Goal: Information Seeking & Learning: Learn about a topic

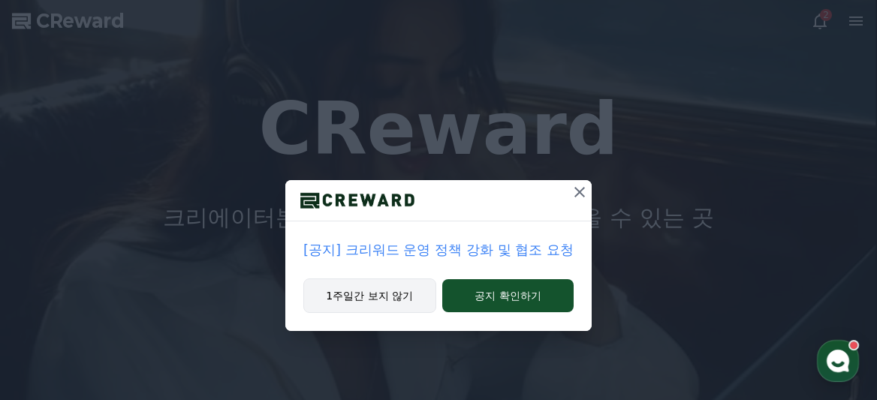
click at [388, 296] on button "1주일간 보지 않기" at bounding box center [369, 296] width 133 height 35
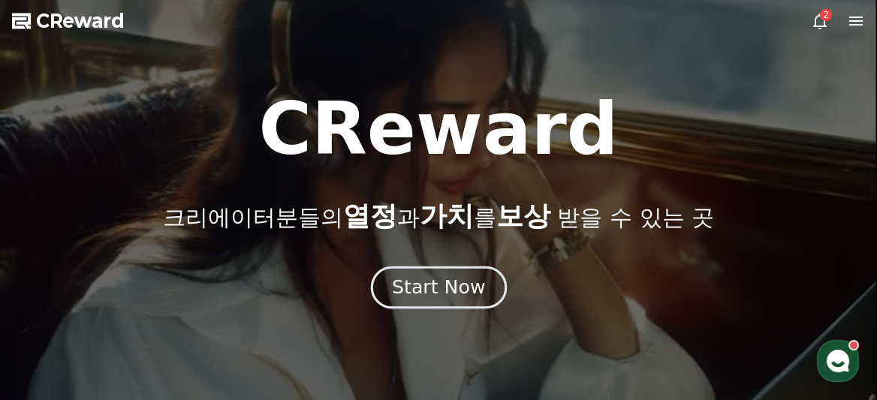
click at [432, 288] on div "Start Now" at bounding box center [438, 288] width 93 height 26
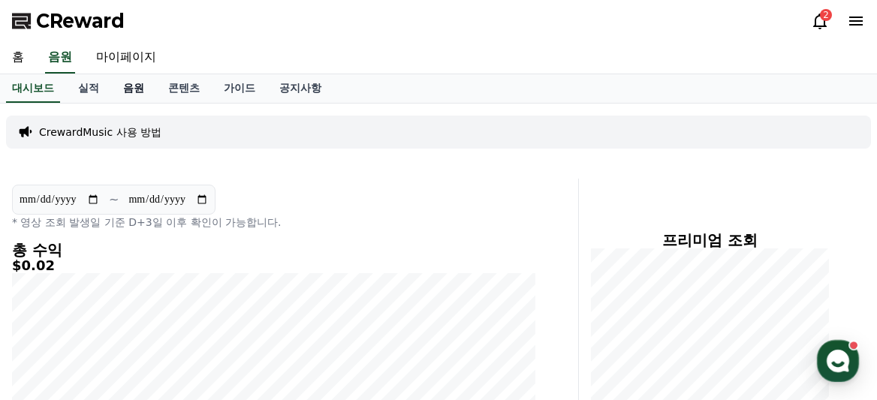
click at [125, 89] on link "음원" at bounding box center [133, 88] width 45 height 29
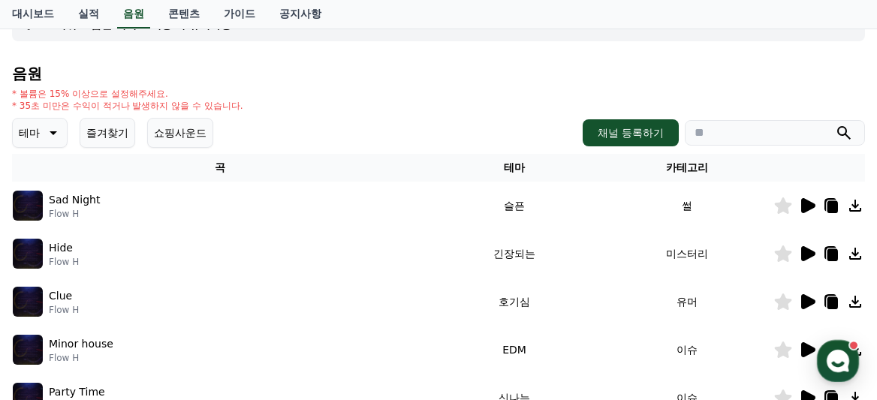
scroll to position [180, 0]
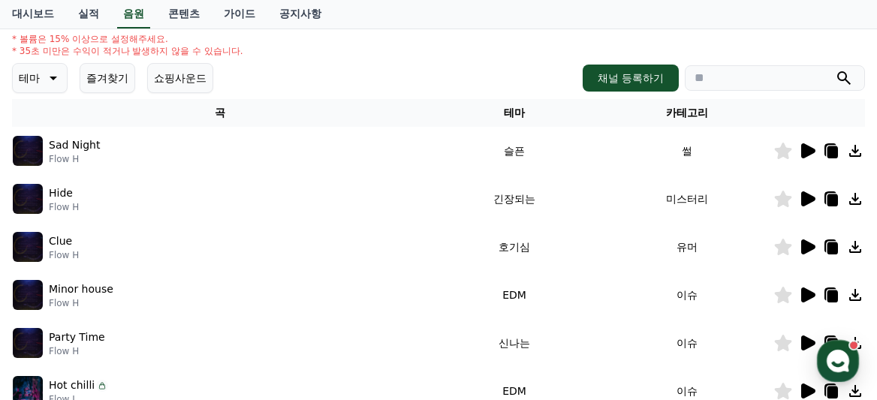
click at [107, 81] on button "즐겨찾기" at bounding box center [108, 78] width 56 height 30
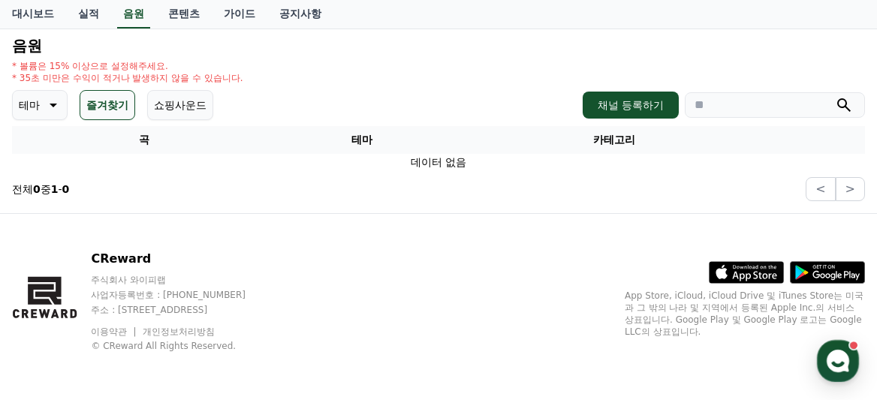
click at [47, 106] on icon at bounding box center [52, 105] width 18 height 18
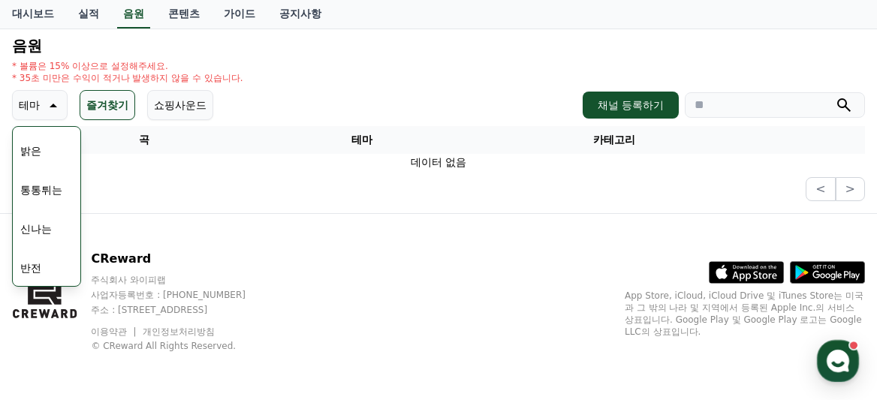
scroll to position [147, 0]
click at [41, 235] on button "신나는" at bounding box center [36, 232] width 44 height 33
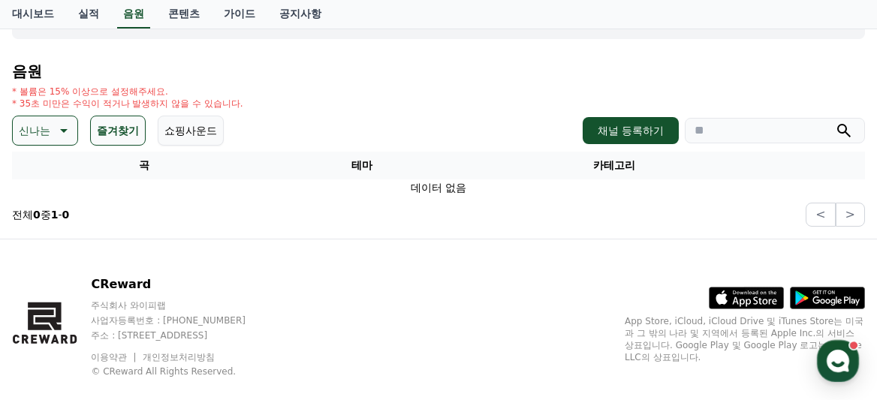
scroll to position [153, 0]
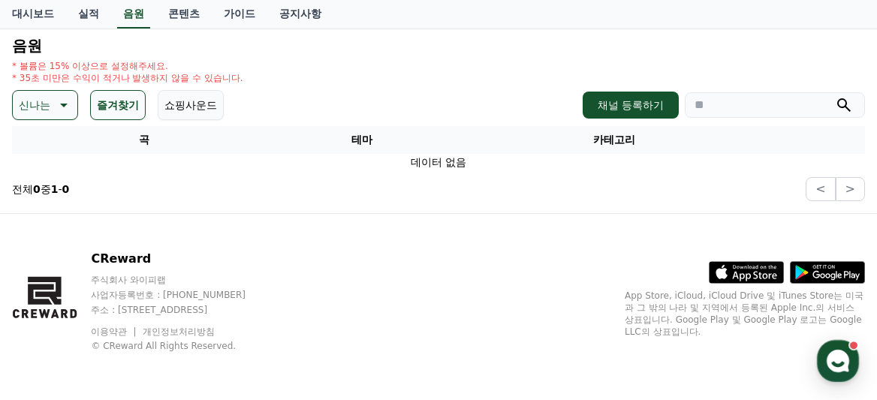
click at [59, 107] on icon at bounding box center [62, 105] width 18 height 18
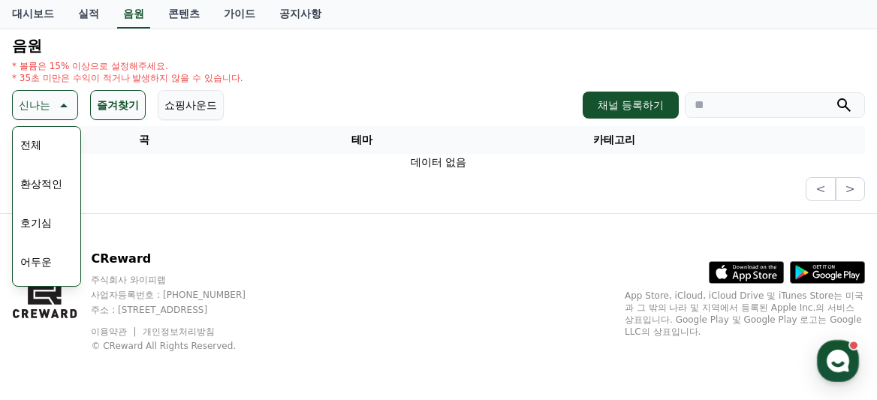
click at [35, 146] on button "전체" at bounding box center [30, 144] width 33 height 33
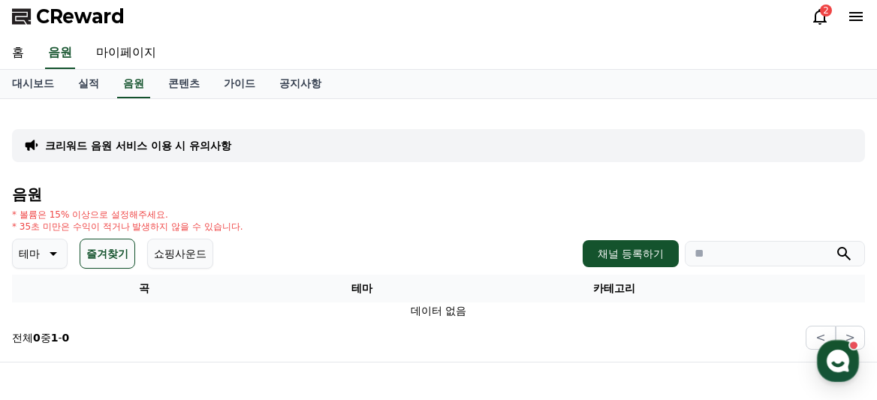
scroll to position [8, 0]
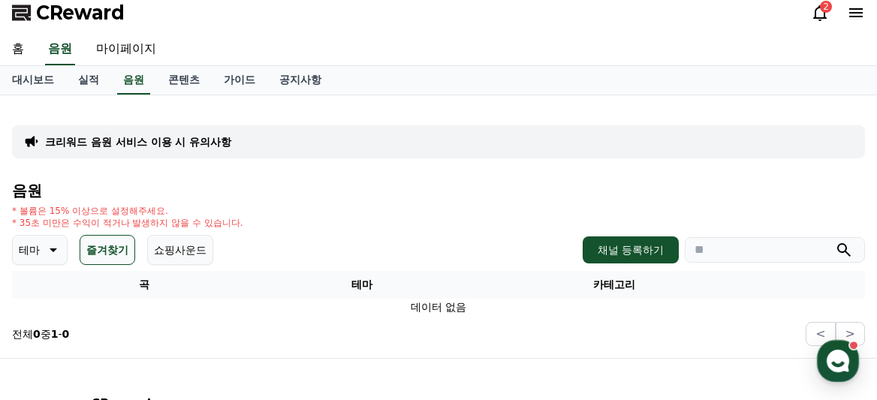
click at [201, 255] on div "테마 즐겨찾기 쇼핑사운드 채널 등록하기" at bounding box center [438, 250] width 853 height 30
click at [173, 256] on button "쇼핑사운드" at bounding box center [180, 250] width 66 height 30
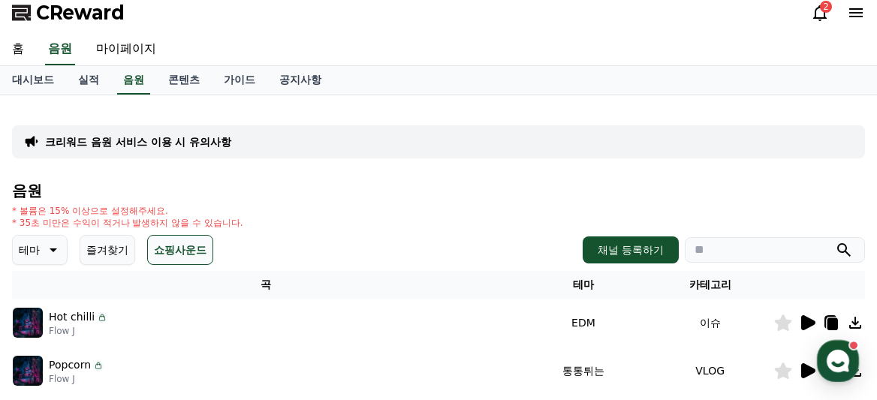
click at [30, 256] on p "테마" at bounding box center [29, 250] width 21 height 21
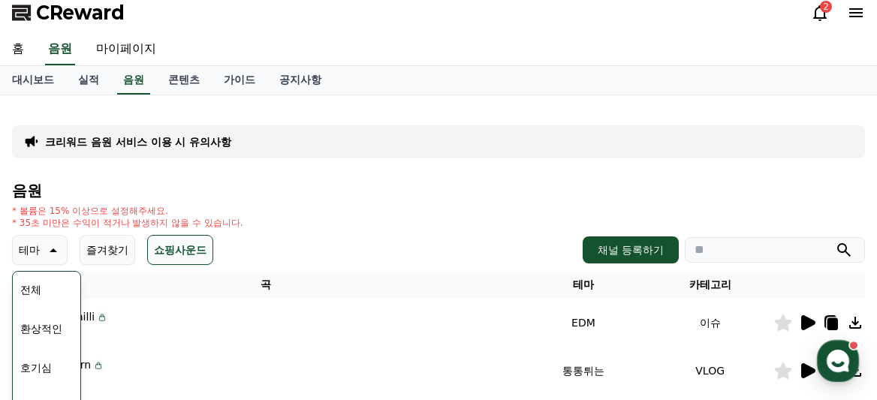
click at [39, 289] on button "전체" at bounding box center [30, 289] width 33 height 33
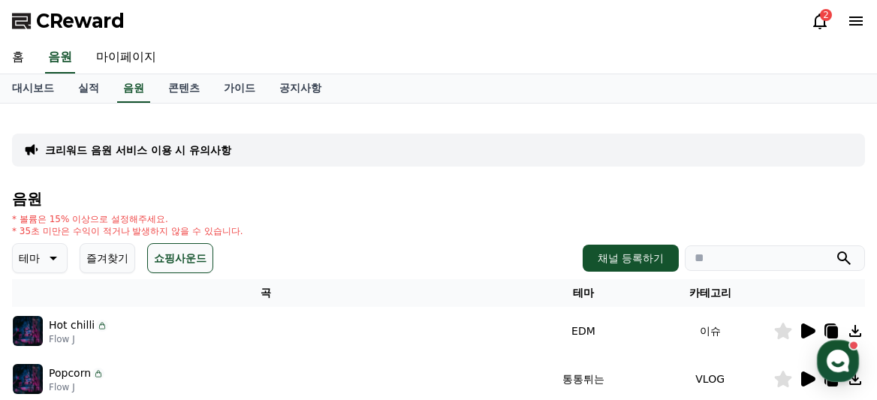
scroll to position [8, 0]
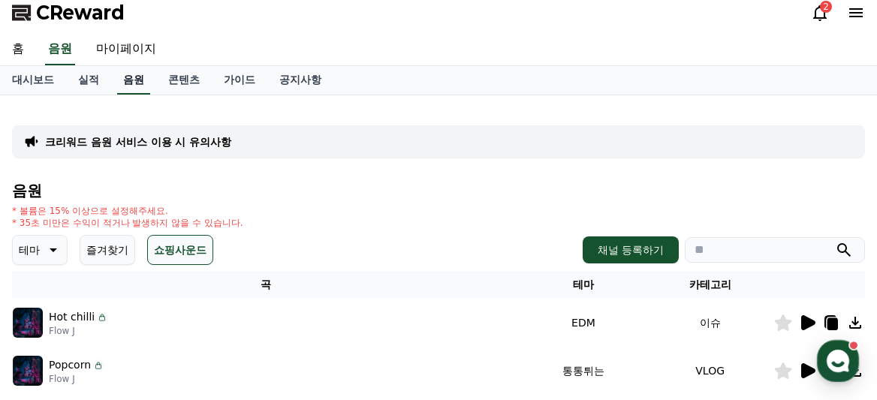
click at [124, 82] on link "음원" at bounding box center [133, 80] width 33 height 29
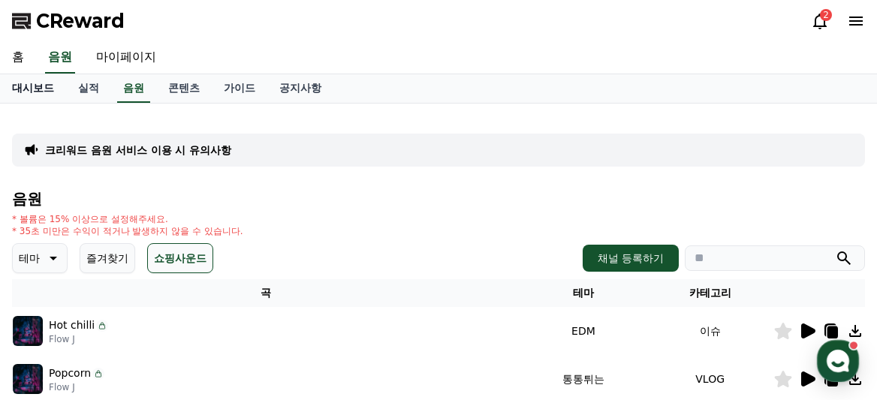
click at [24, 81] on link "대시보드" at bounding box center [33, 88] width 66 height 29
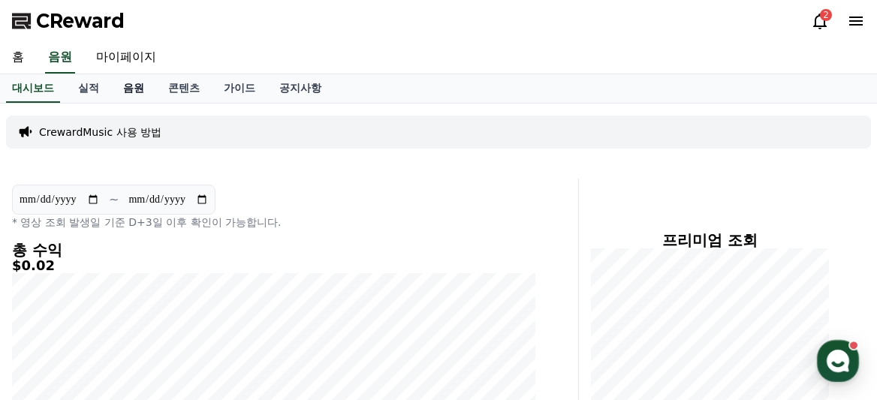
click at [126, 88] on link "음원" at bounding box center [133, 88] width 45 height 29
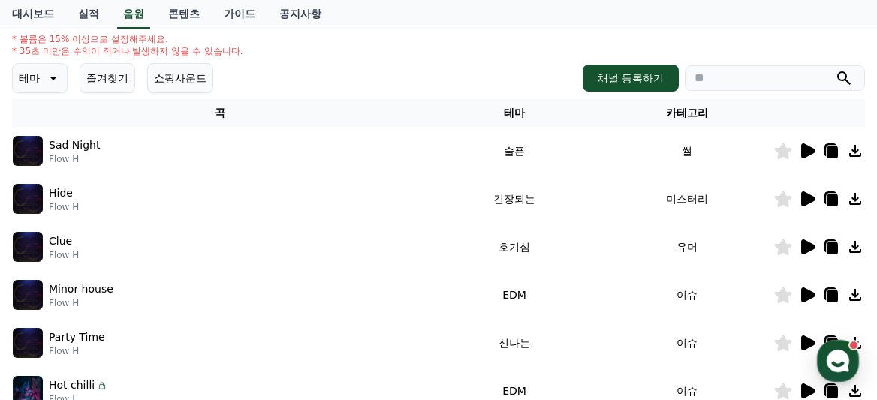
scroll to position [184, 0]
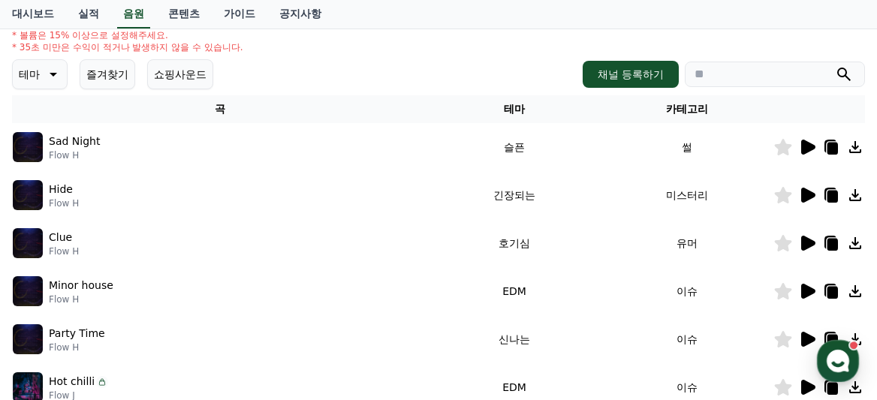
click at [49, 71] on icon at bounding box center [52, 74] width 18 height 18
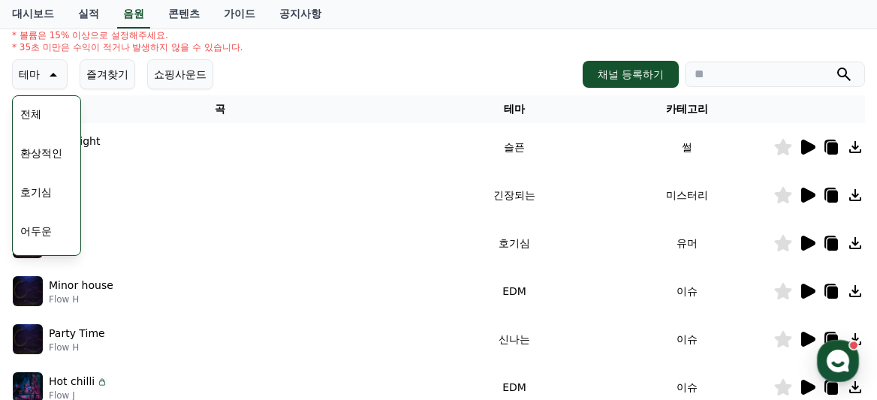
click at [48, 152] on button "환상적인" at bounding box center [41, 153] width 54 height 33
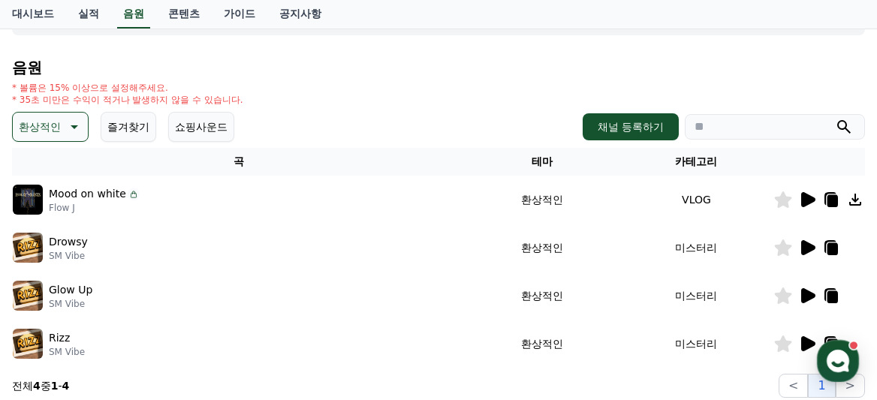
scroll to position [132, 0]
click at [101, 196] on p "Mood on white" at bounding box center [87, 194] width 77 height 16
click at [805, 200] on icon at bounding box center [808, 199] width 14 height 15
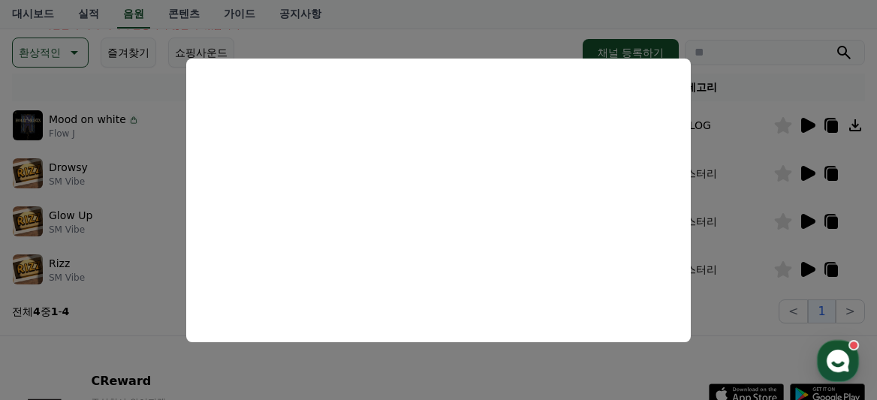
scroll to position [221, 0]
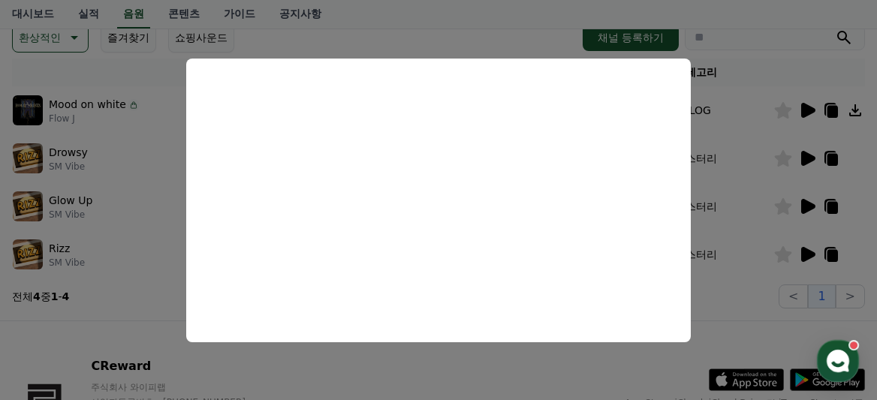
click at [151, 180] on button "close modal" at bounding box center [438, 200] width 877 height 400
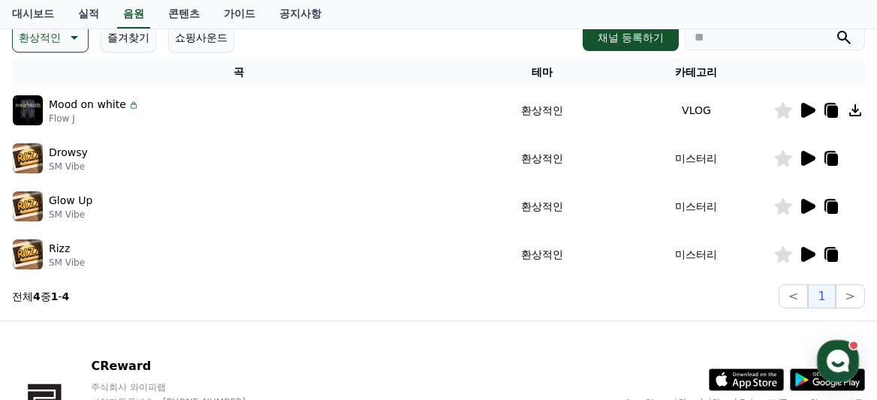
click at [64, 45] on icon at bounding box center [73, 38] width 18 height 18
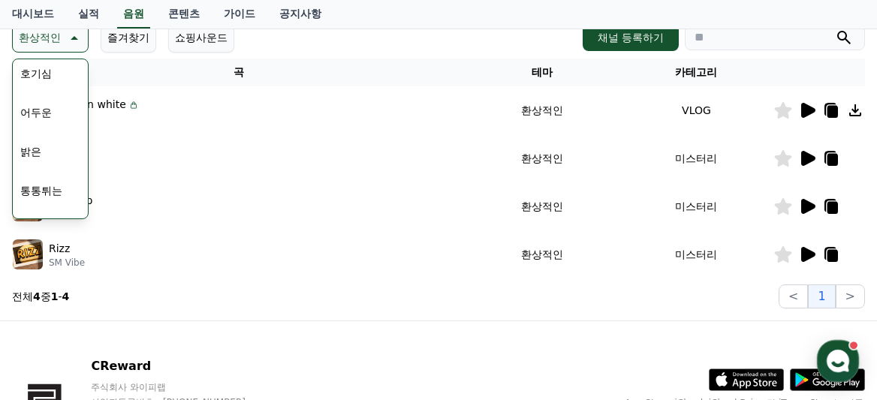
scroll to position [104, 0]
click at [37, 128] on button "밝은" at bounding box center [30, 129] width 33 height 33
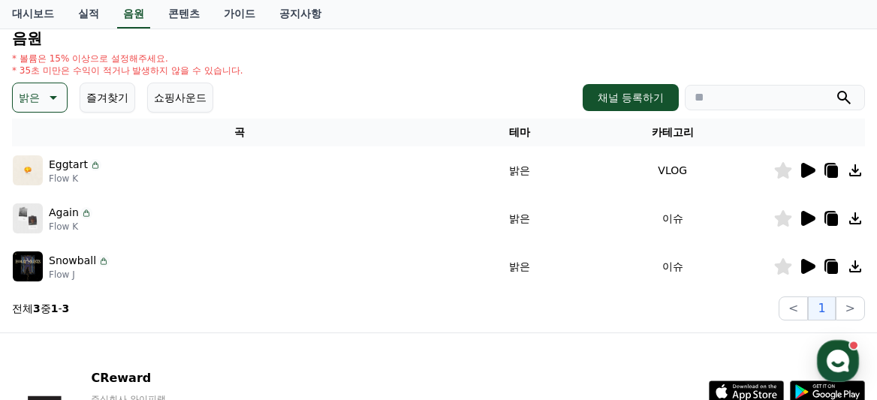
scroll to position [169, 0]
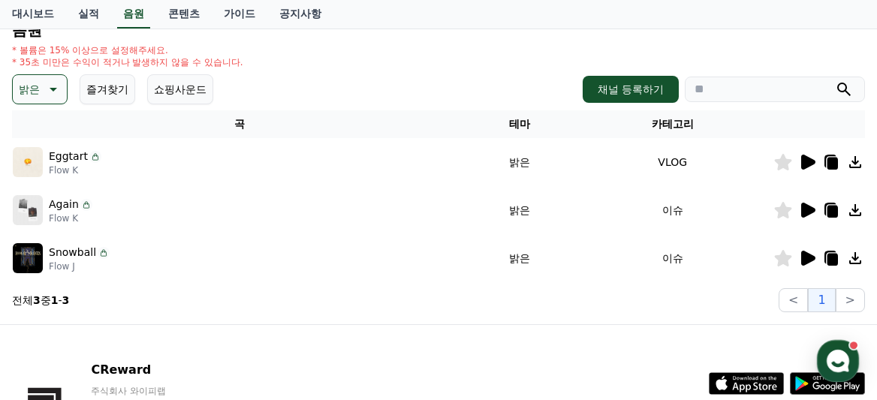
click at [805, 161] on icon at bounding box center [808, 162] width 14 height 15
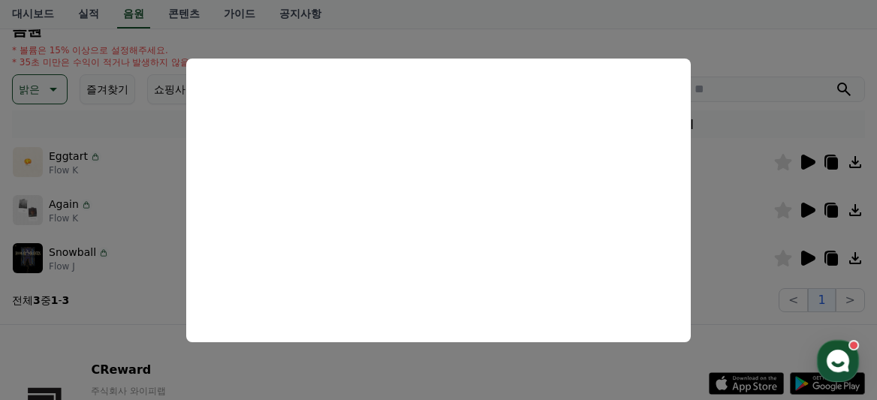
click at [804, 209] on button "close modal" at bounding box center [438, 200] width 877 height 400
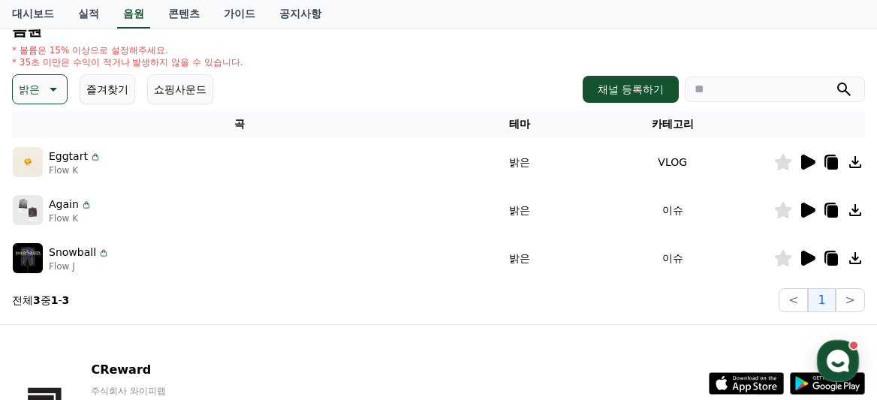
click at [810, 210] on icon at bounding box center [808, 210] width 14 height 15
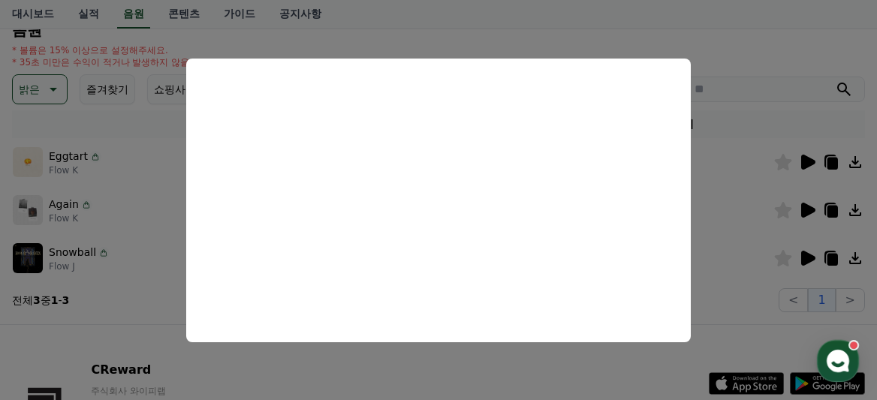
click at [808, 256] on button "close modal" at bounding box center [438, 200] width 877 height 400
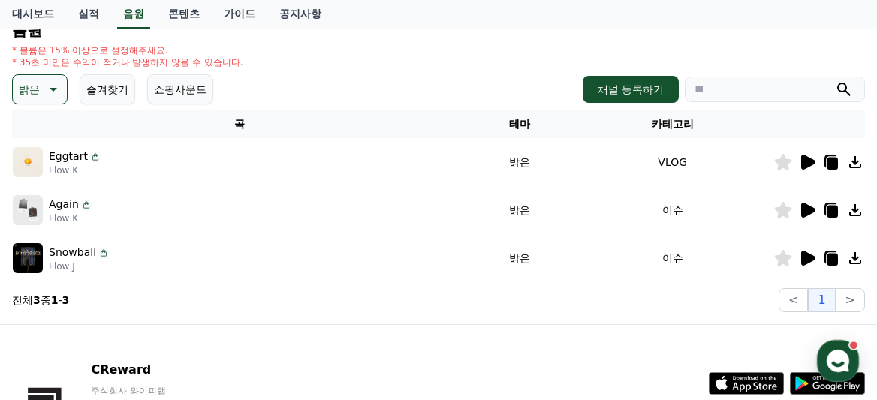
click at [808, 256] on icon at bounding box center [808, 258] width 14 height 15
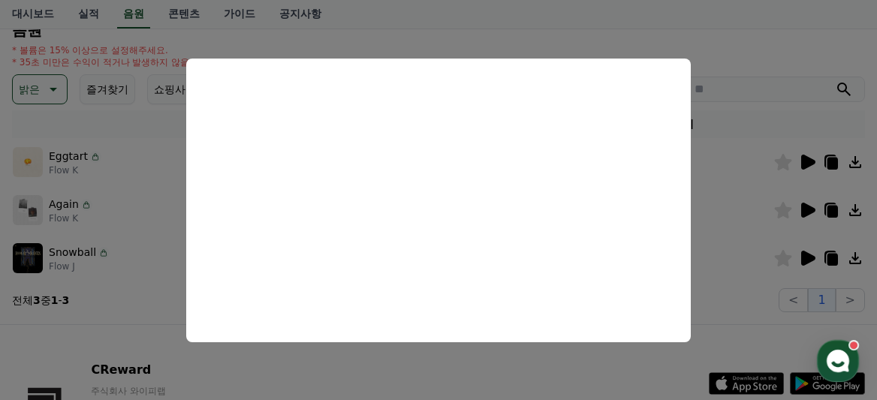
click at [701, 223] on button "close modal" at bounding box center [438, 200] width 877 height 400
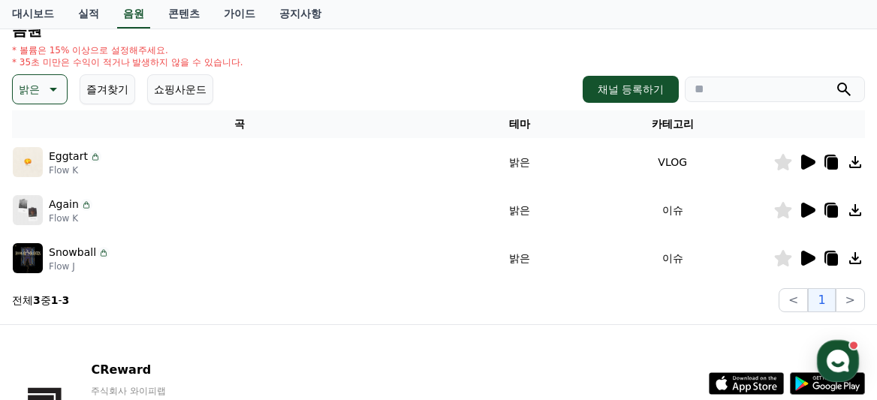
click at [51, 93] on icon at bounding box center [52, 89] width 18 height 18
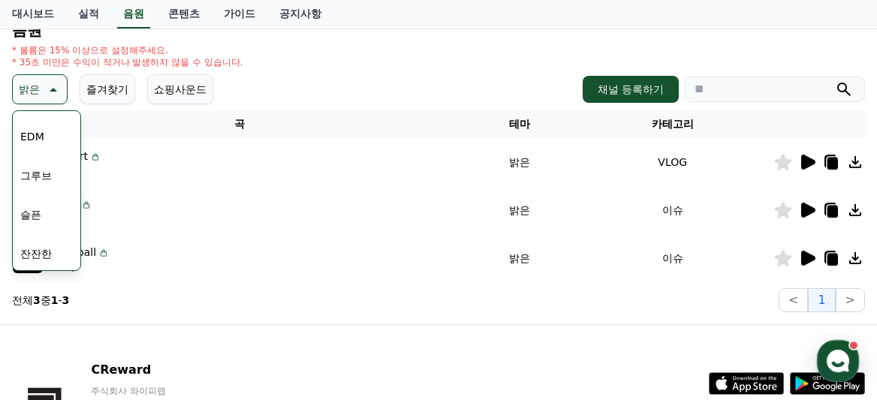
scroll to position [463, 0]
click at [37, 175] on button "그루브" at bounding box center [36, 174] width 44 height 33
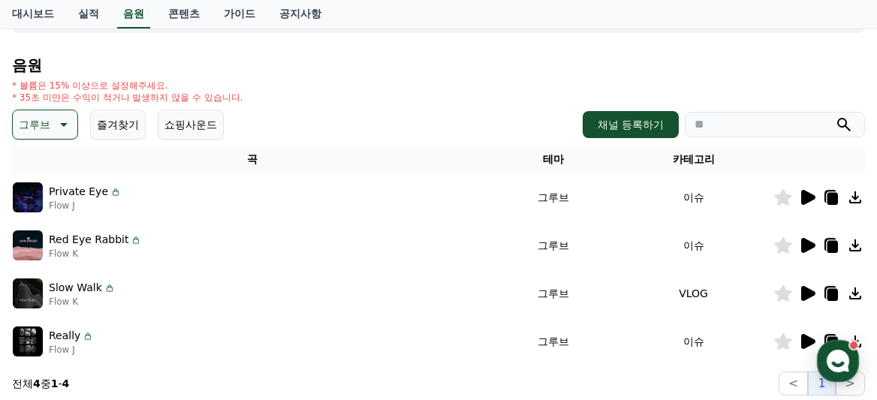
scroll to position [151, 0]
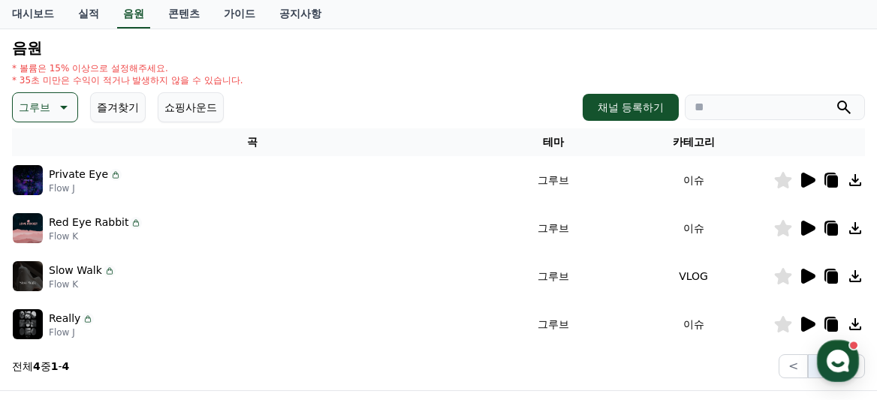
click at [804, 186] on icon at bounding box center [808, 180] width 14 height 15
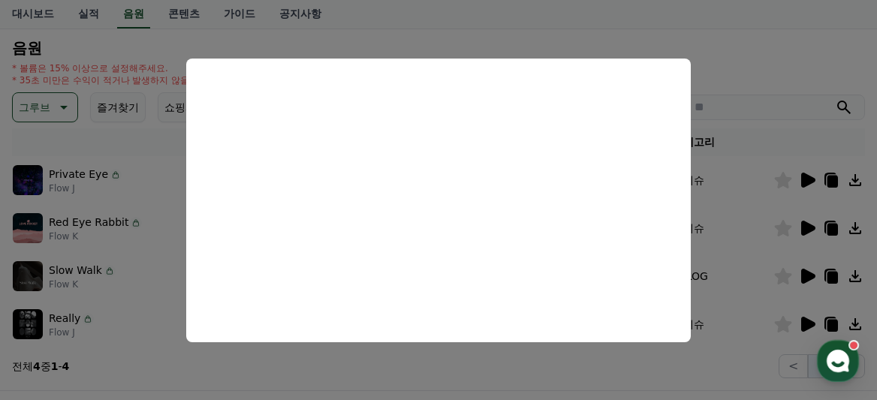
click at [807, 226] on button "close modal" at bounding box center [438, 200] width 877 height 400
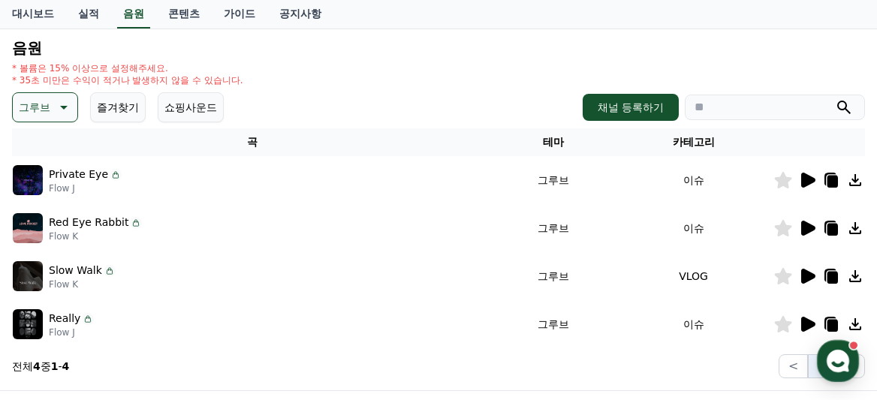
click at [807, 226] on icon at bounding box center [808, 228] width 14 height 15
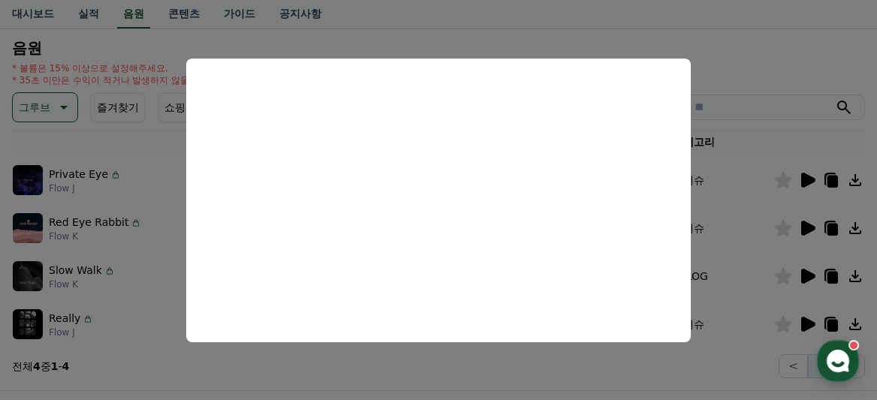
click at [806, 276] on button "close modal" at bounding box center [438, 200] width 877 height 400
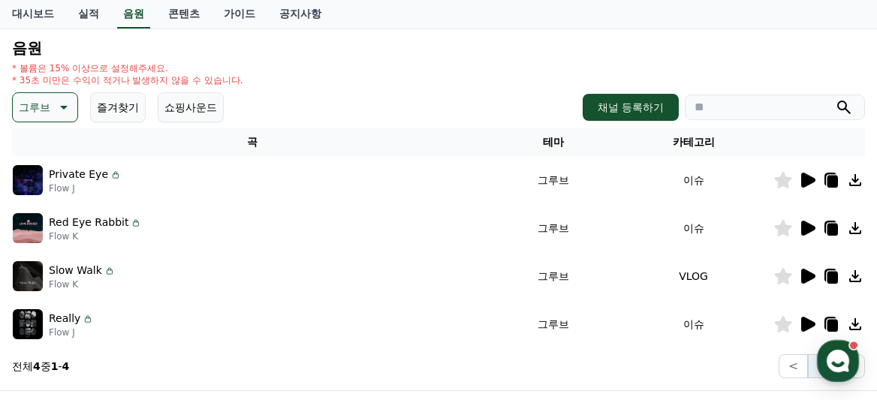
click at [806, 276] on icon at bounding box center [808, 276] width 14 height 15
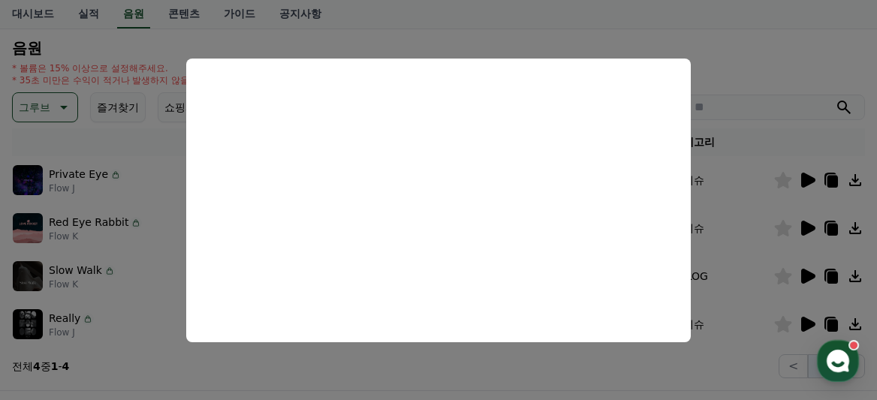
click at [803, 321] on button "close modal" at bounding box center [438, 200] width 877 height 400
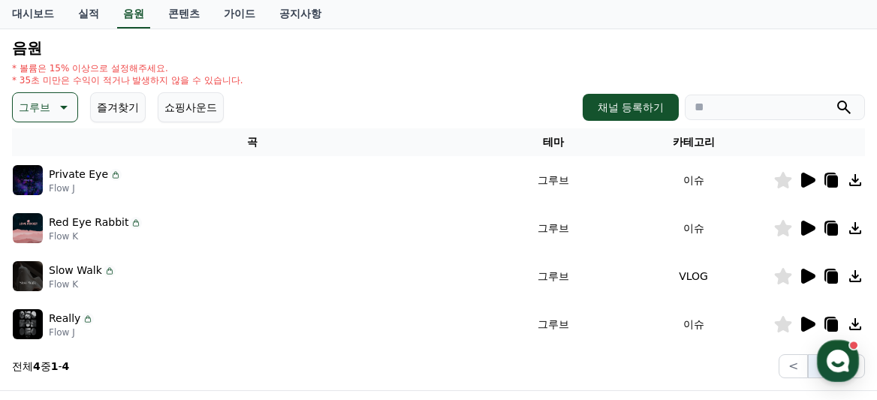
click at [802, 321] on icon at bounding box center [808, 324] width 14 height 15
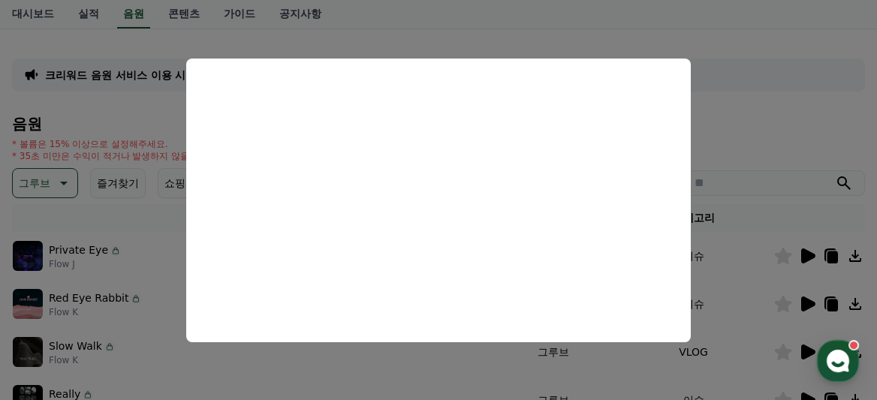
scroll to position [65, 0]
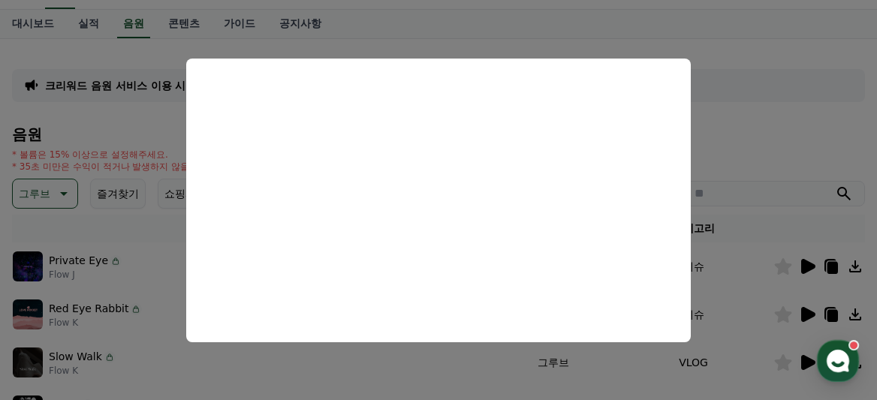
click at [122, 230] on button "close modal" at bounding box center [438, 200] width 877 height 400
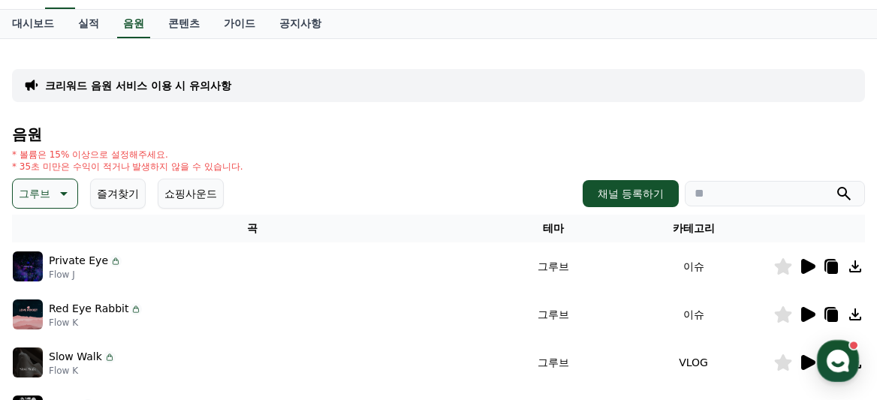
click at [62, 195] on icon at bounding box center [62, 194] width 18 height 18
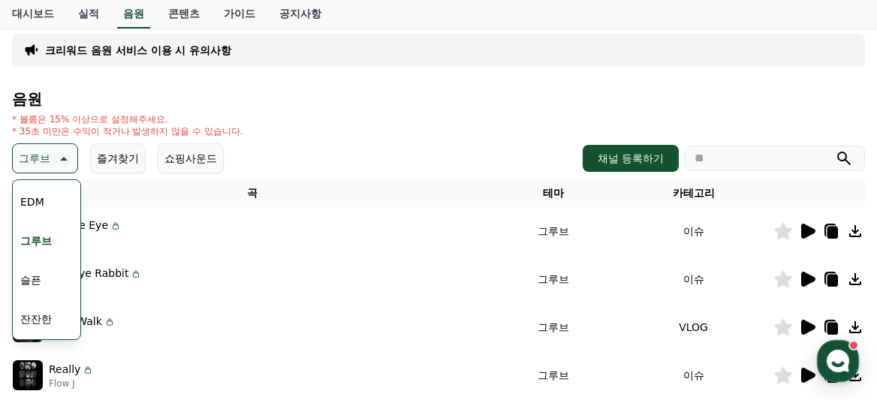
scroll to position [452, 0]
click at [37, 219] on button "EDM" at bounding box center [32, 214] width 36 height 33
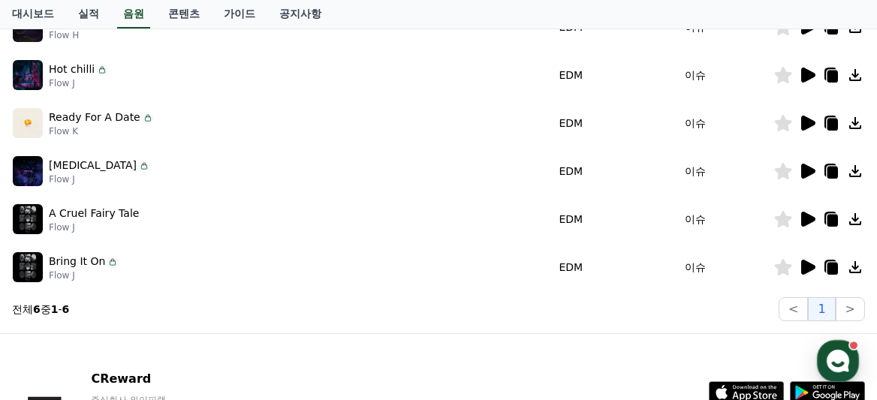
scroll to position [222, 0]
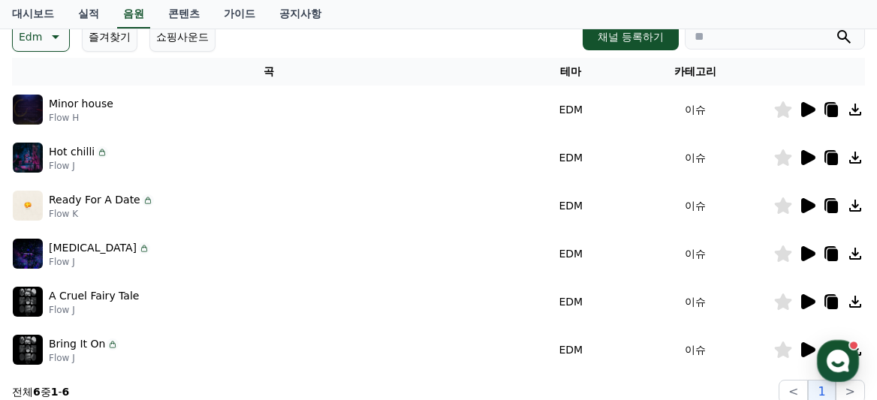
click at [804, 113] on icon at bounding box center [808, 109] width 14 height 15
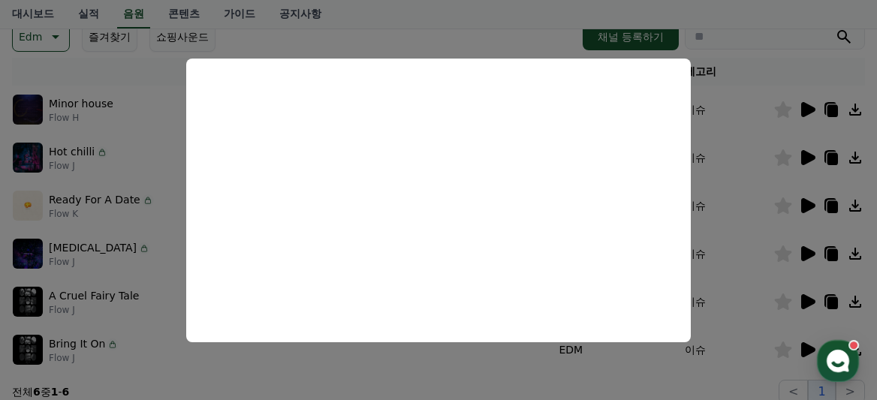
click at [781, 109] on button "close modal" at bounding box center [438, 200] width 877 height 400
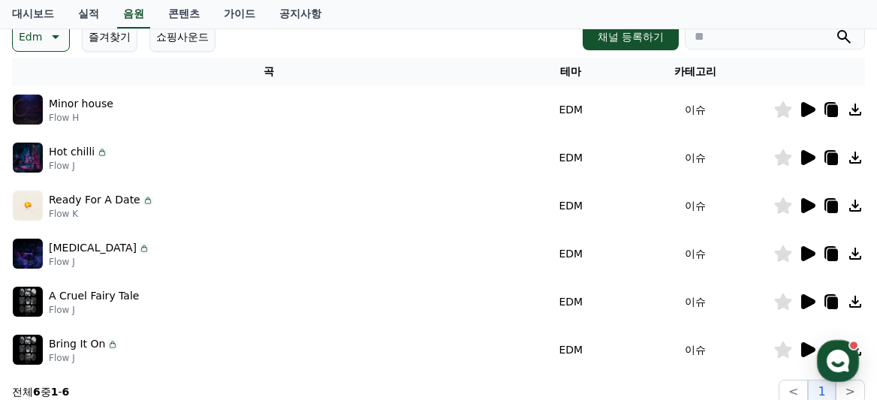
click at [786, 110] on icon at bounding box center [783, 109] width 17 height 17
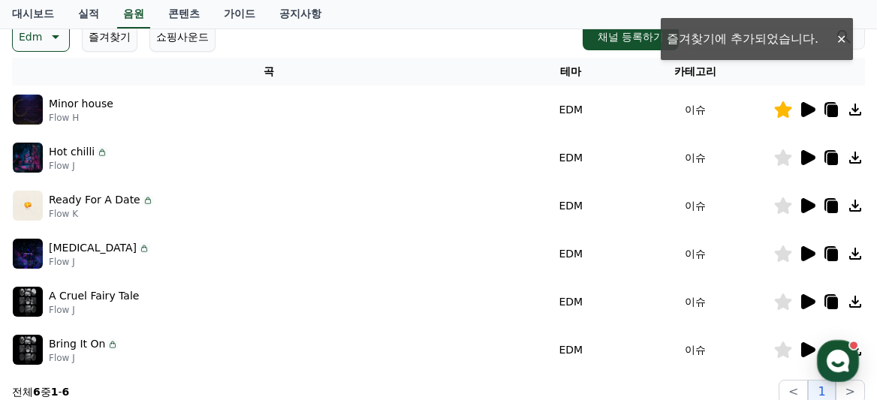
click at [807, 154] on icon at bounding box center [808, 157] width 14 height 15
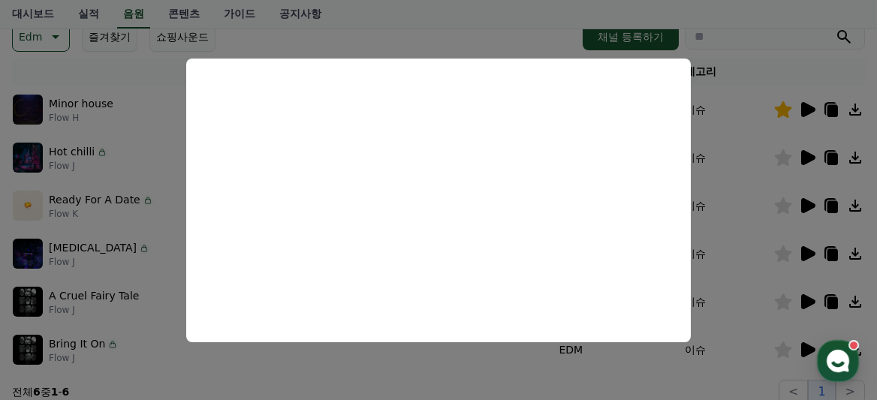
click at [810, 198] on button "close modal" at bounding box center [438, 200] width 877 height 400
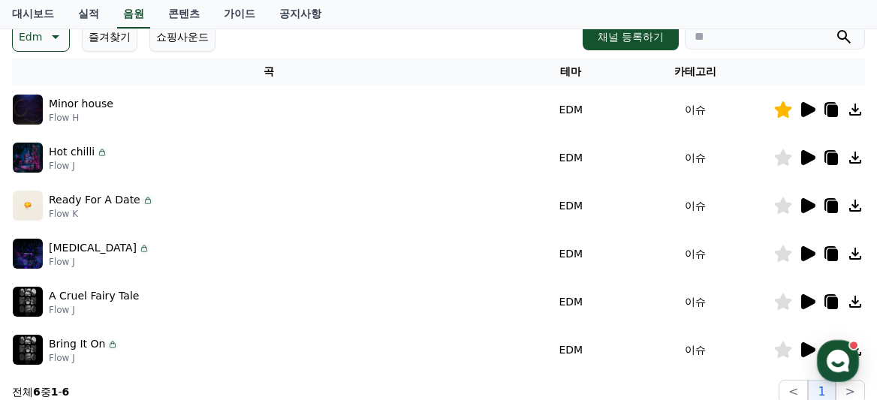
click at [807, 205] on icon at bounding box center [808, 205] width 14 height 15
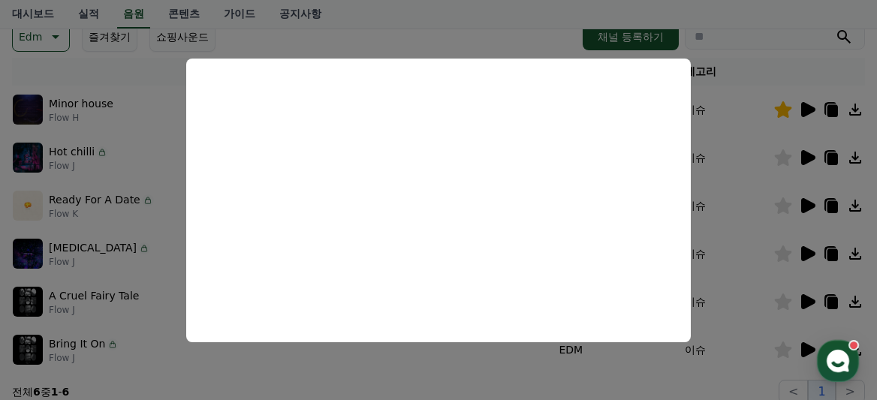
click at [810, 206] on button "close modal" at bounding box center [438, 200] width 877 height 400
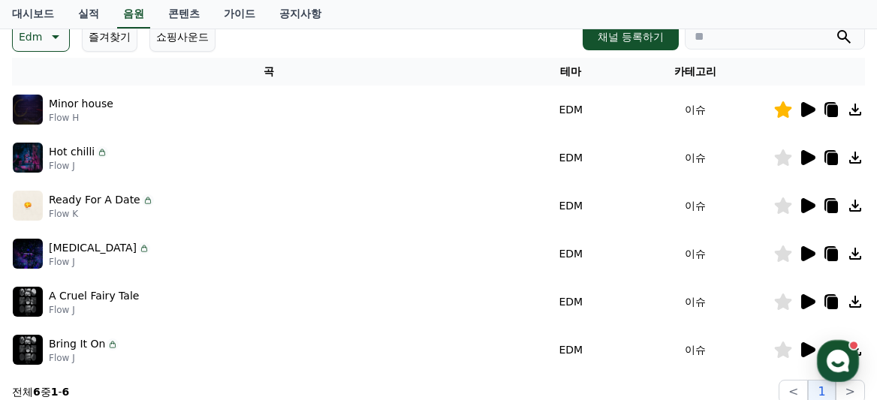
click at [786, 208] on icon at bounding box center [783, 206] width 17 height 17
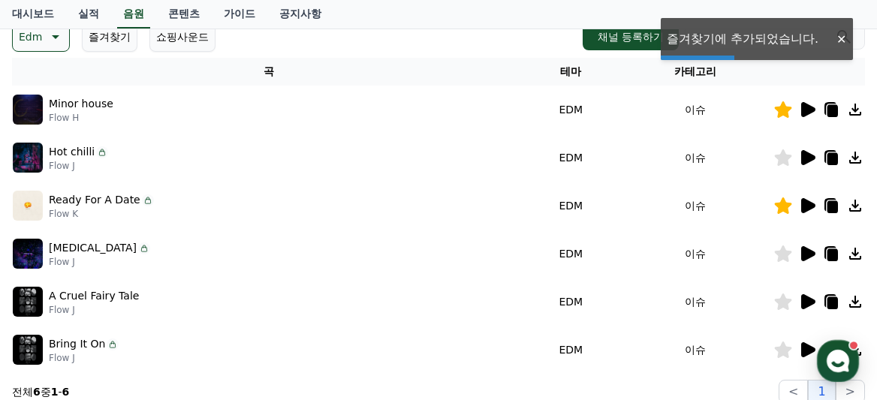
click at [809, 252] on icon at bounding box center [808, 253] width 14 height 15
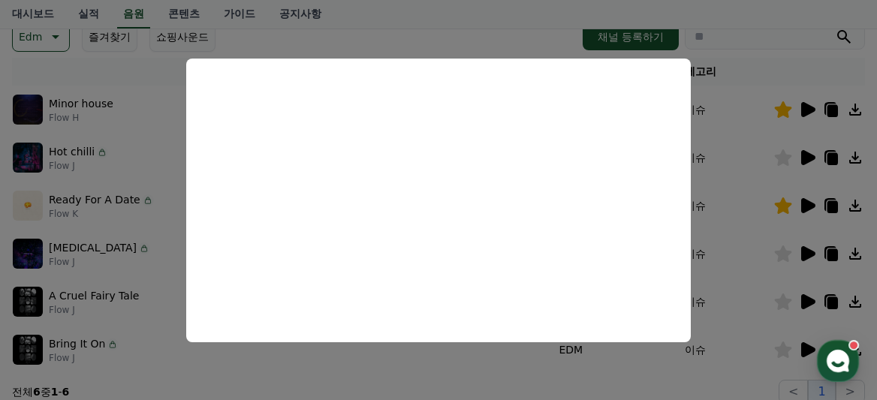
click at [750, 293] on button "close modal" at bounding box center [438, 200] width 877 height 400
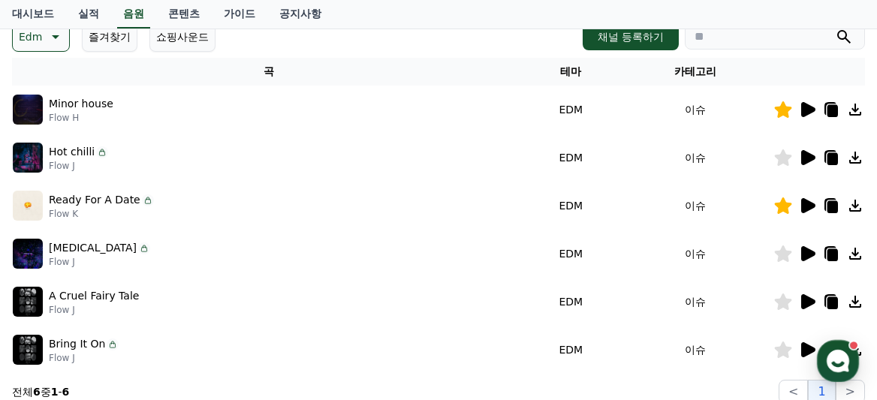
click at [801, 300] on icon at bounding box center [808, 301] width 14 height 15
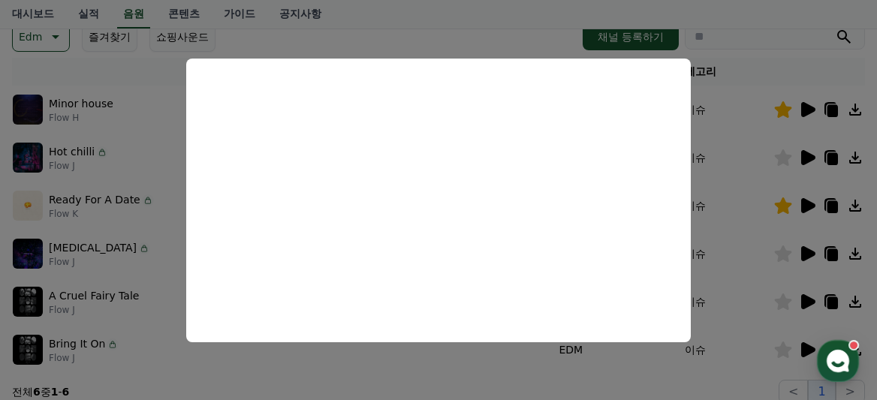
click at [802, 350] on button "close modal" at bounding box center [438, 200] width 877 height 400
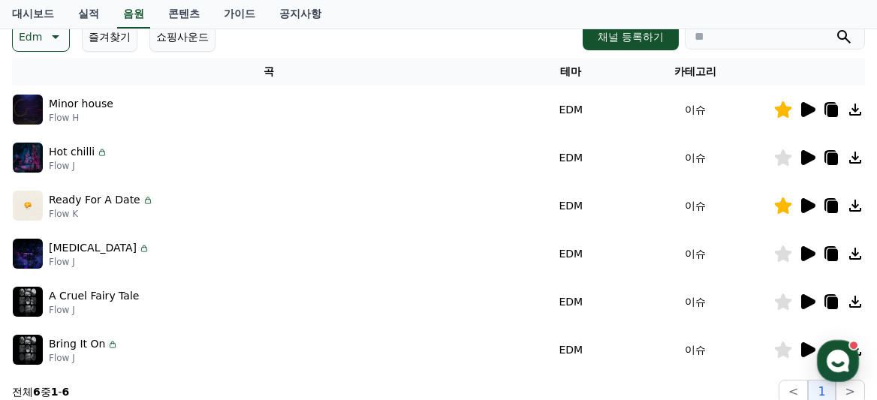
click at [804, 349] on icon at bounding box center [808, 349] width 14 height 15
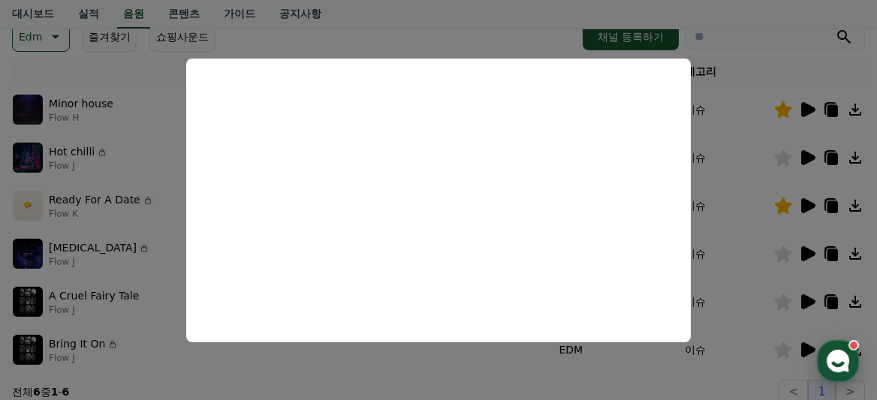
click at [846, 353] on icon "button" at bounding box center [838, 361] width 27 height 27
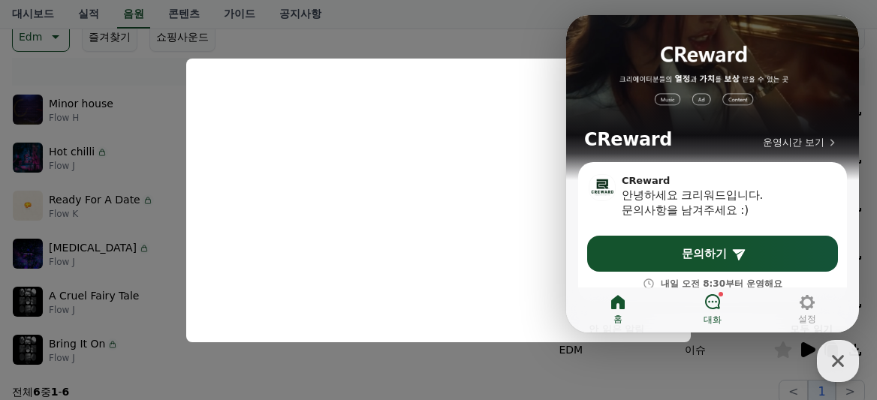
click at [715, 302] on icon at bounding box center [713, 302] width 18 height 18
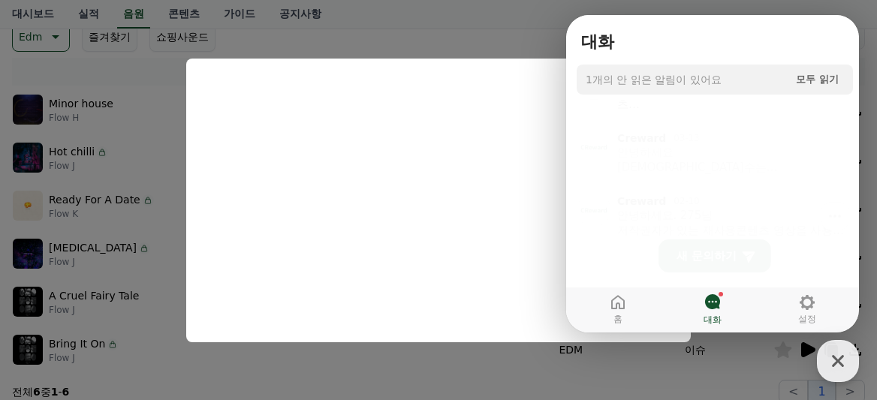
scroll to position [46, 0]
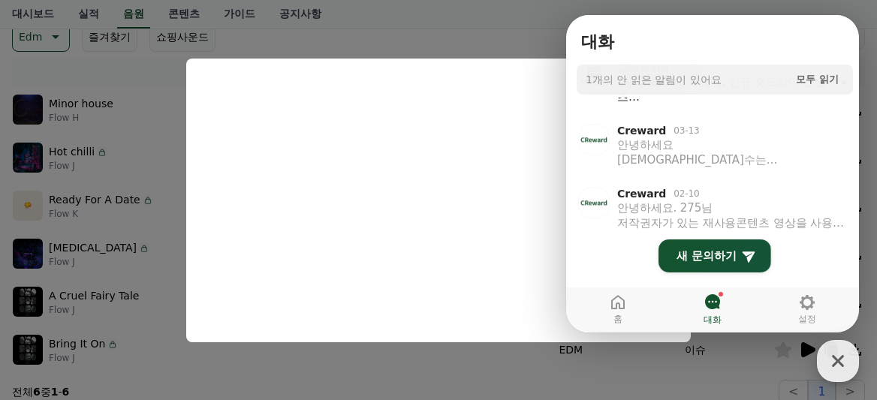
click at [837, 352] on icon "button" at bounding box center [838, 361] width 27 height 27
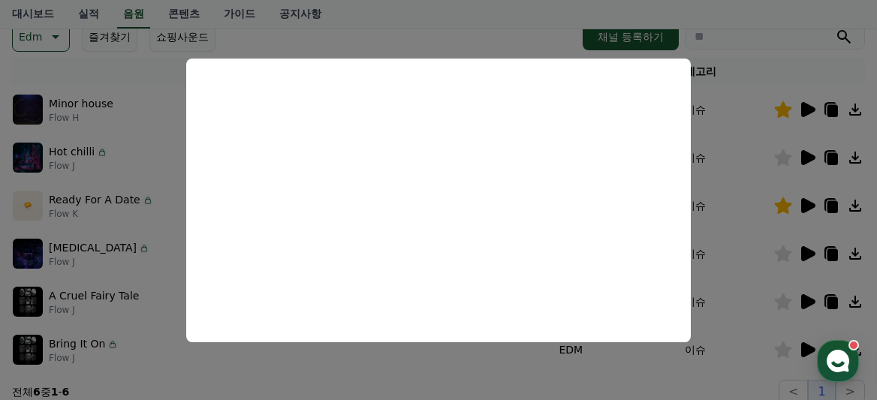
click at [746, 226] on button "close modal" at bounding box center [438, 200] width 877 height 400
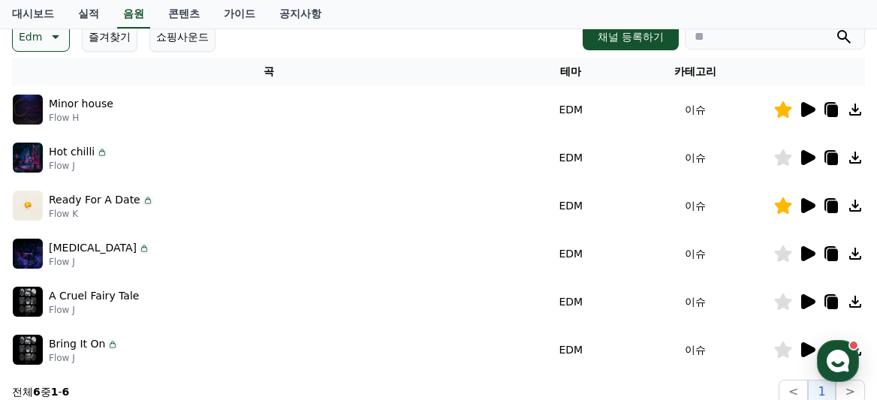
click at [807, 206] on icon at bounding box center [808, 205] width 14 height 15
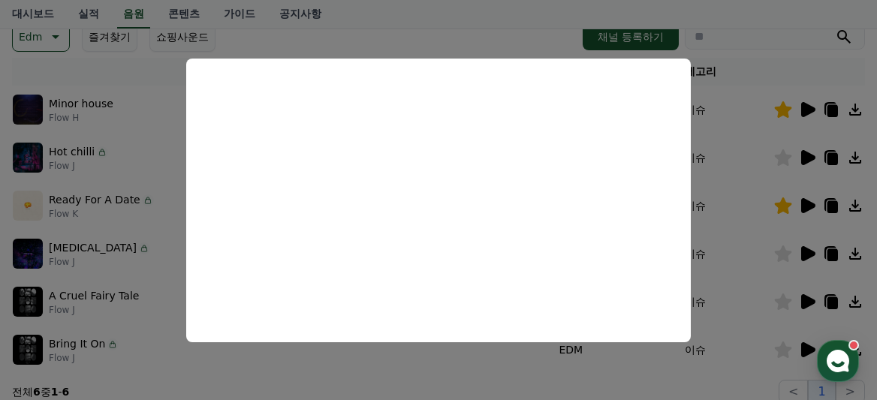
click at [806, 102] on button "close modal" at bounding box center [438, 200] width 877 height 400
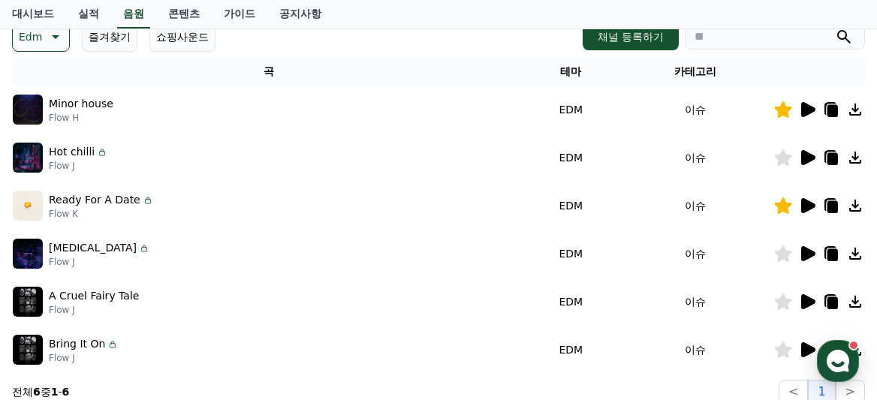
click at [810, 109] on icon at bounding box center [808, 109] width 14 height 15
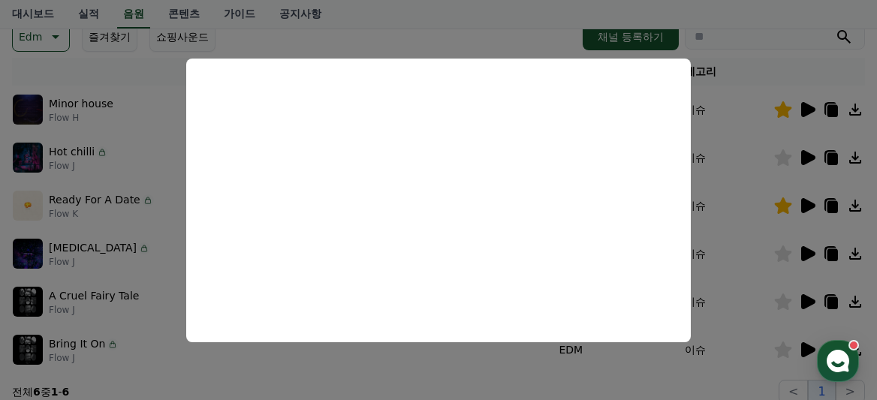
drag, startPoint x: 735, startPoint y: 163, endPoint x: 745, endPoint y: 161, distance: 9.9
click at [735, 163] on button "close modal" at bounding box center [438, 200] width 877 height 400
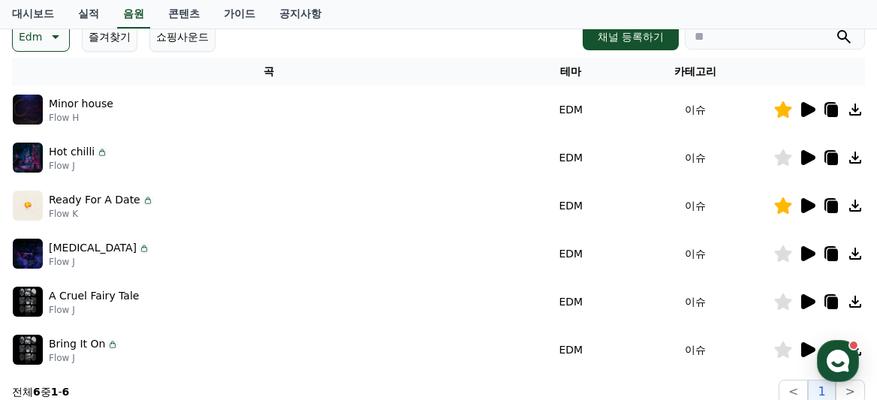
click at [830, 110] on icon at bounding box center [833, 111] width 11 height 12
click at [834, 111] on icon at bounding box center [833, 111] width 11 height 12
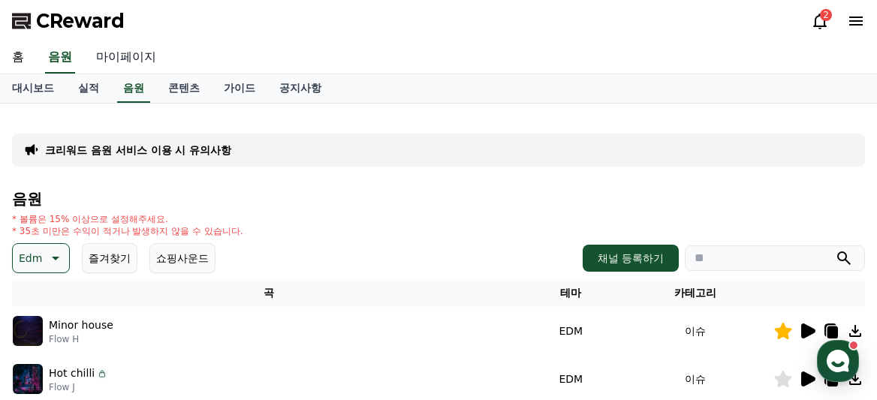
click at [118, 59] on link "마이페이지" at bounding box center [126, 58] width 84 height 32
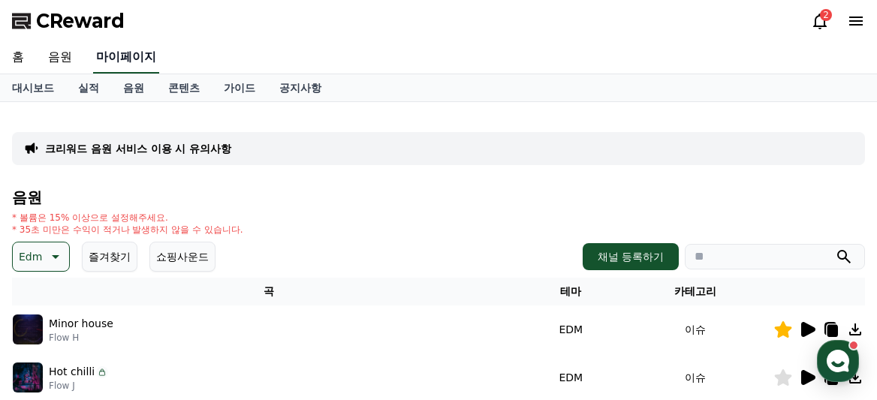
select select "**********"
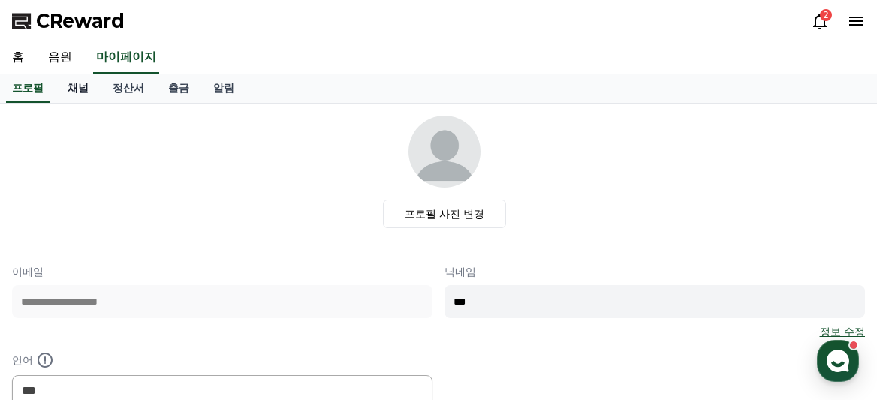
click at [76, 93] on link "채널" at bounding box center [78, 88] width 45 height 29
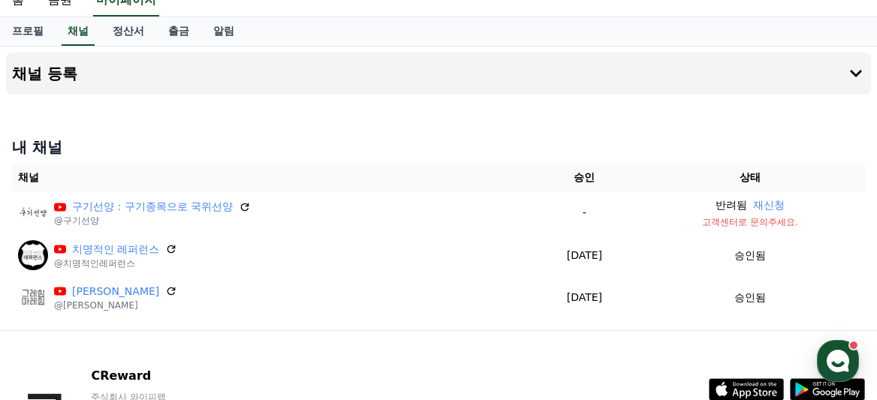
scroll to position [59, 0]
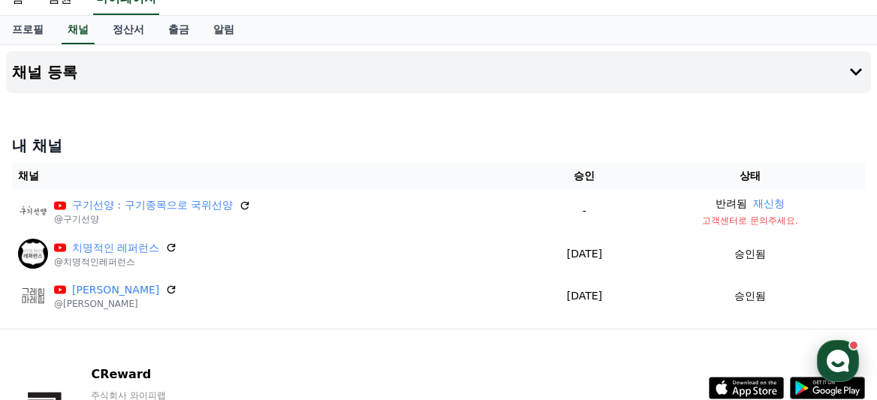
click at [843, 352] on use "button" at bounding box center [838, 361] width 23 height 23
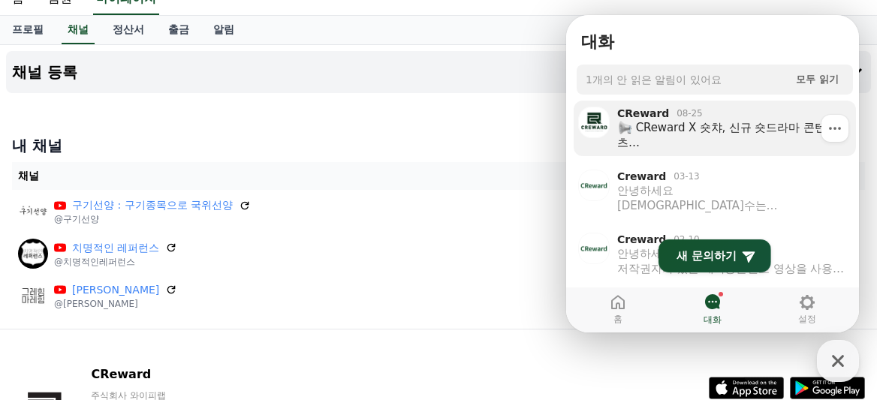
click at [747, 144] on div "CReward X 숏챠, 신규 숏드라마 콘텐츠 크리워드에서 새롭게 추가된 숏드라마를 저작권 걱정 없이 만나보세요! ⚠ 중요: 해당 콘텐츠는 채…" at bounding box center [723, 135] width 213 height 30
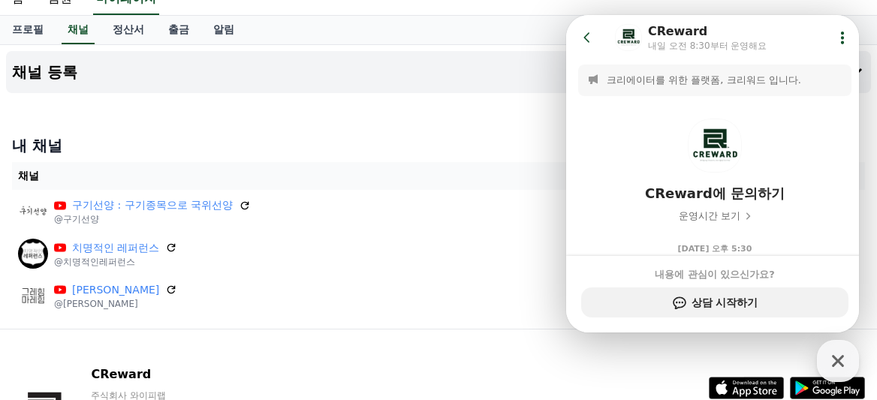
scroll to position [354, 0]
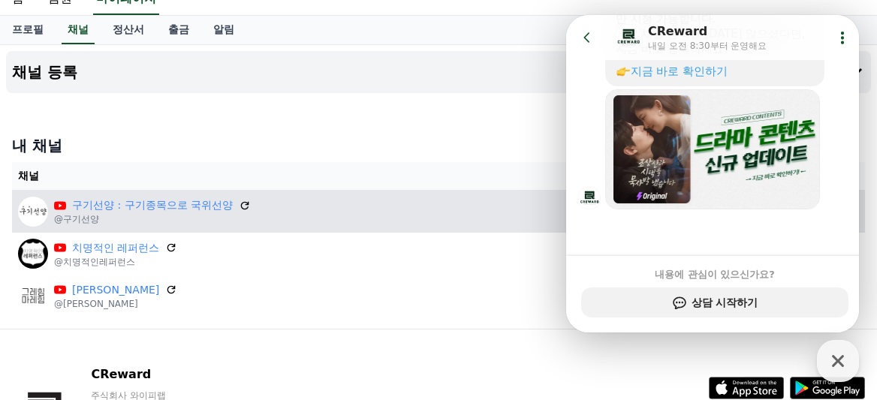
click at [472, 211] on div "구기선양 : 구기종목으로 국위선양 @구기선양" at bounding box center [273, 212] width 510 height 30
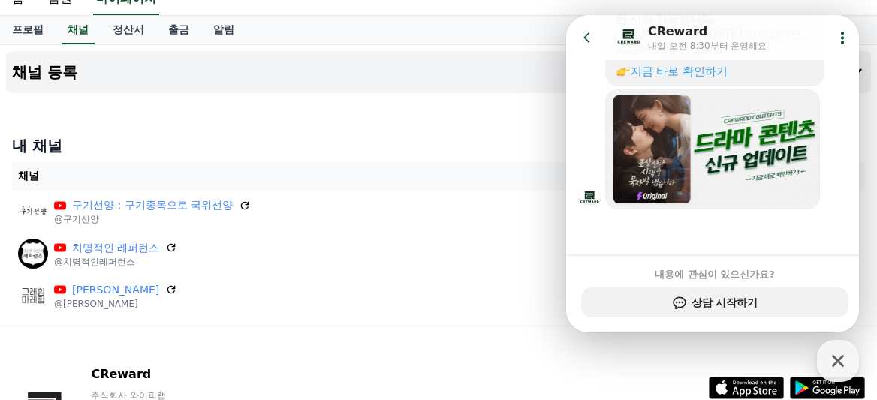
click at [589, 39] on icon at bounding box center [587, 37] width 15 height 15
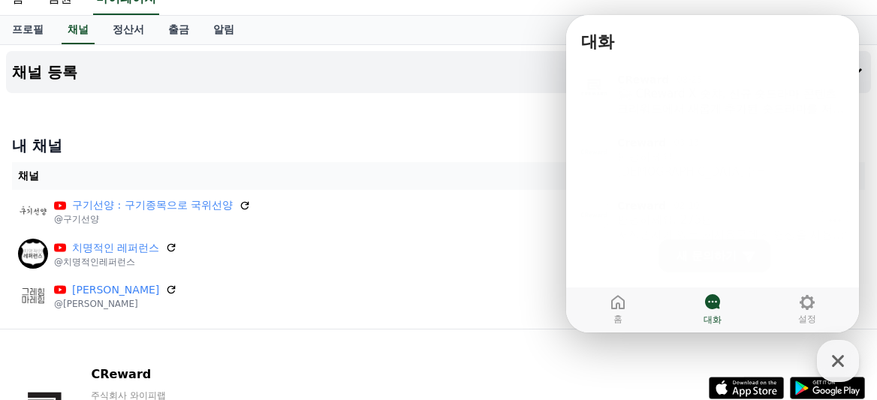
scroll to position [8, 0]
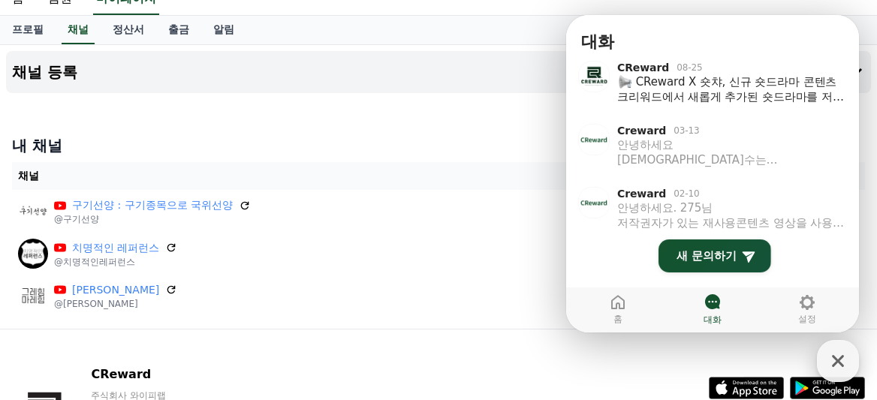
click at [843, 359] on icon "button" at bounding box center [838, 361] width 27 height 27
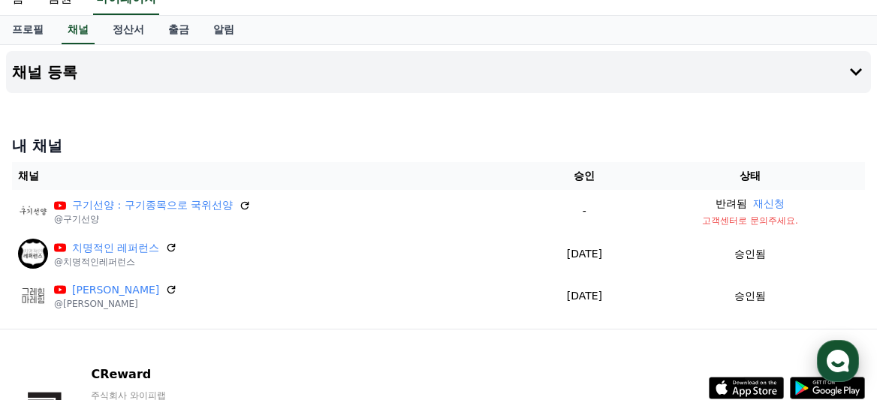
click at [841, 358] on use "button" at bounding box center [838, 361] width 23 height 23
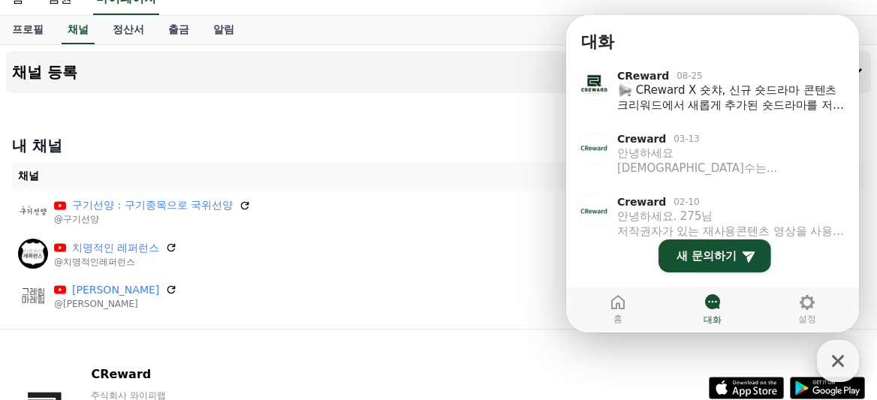
click at [843, 357] on icon "button" at bounding box center [838, 361] width 12 height 12
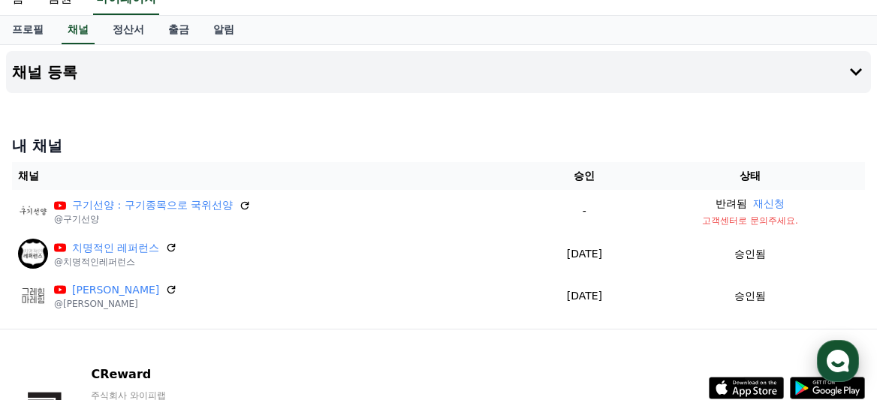
click at [843, 360] on use "button" at bounding box center [838, 361] width 23 height 23
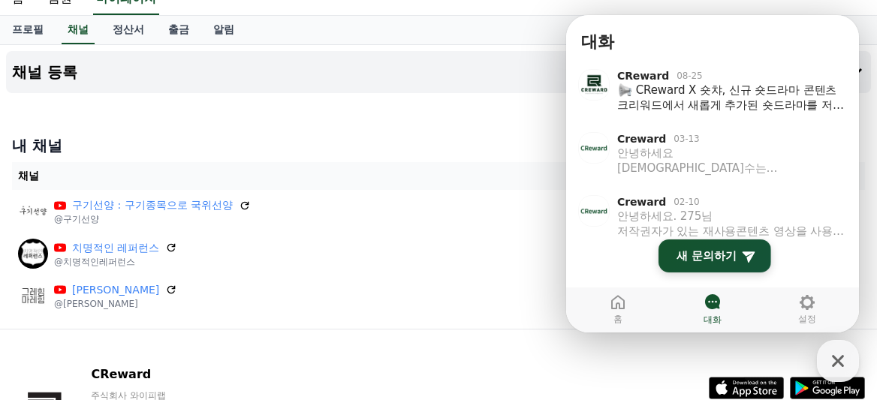
click at [706, 255] on span "새 문의하기" at bounding box center [707, 256] width 60 height 15
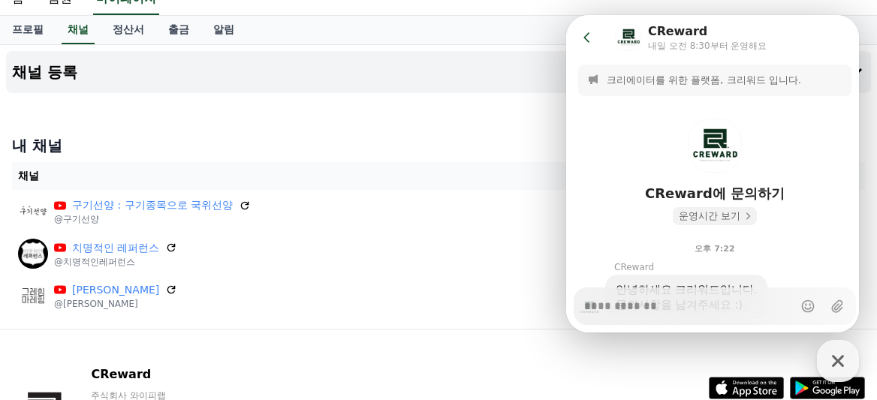
click at [723, 214] on span "운영시간 보기" at bounding box center [710, 217] width 62 height 14
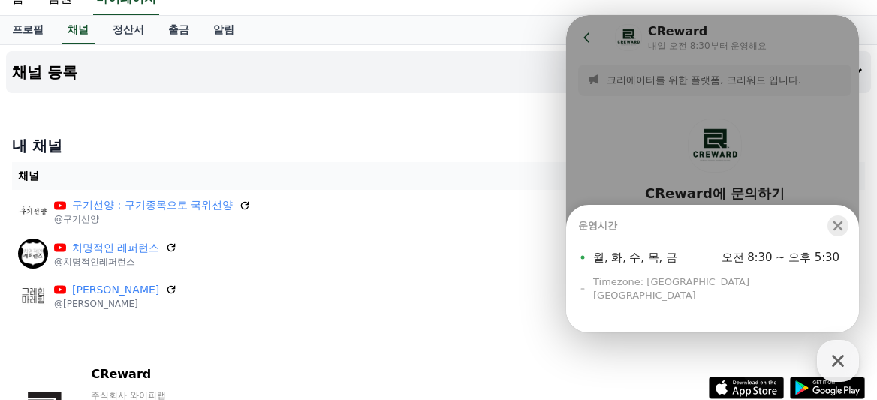
click at [840, 234] on icon "button" at bounding box center [838, 226] width 15 height 15
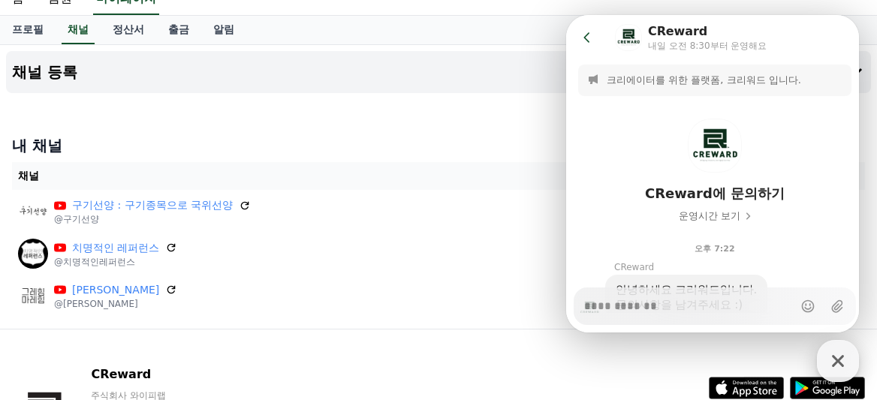
click at [836, 364] on icon "button" at bounding box center [838, 361] width 27 height 27
type textarea "*"
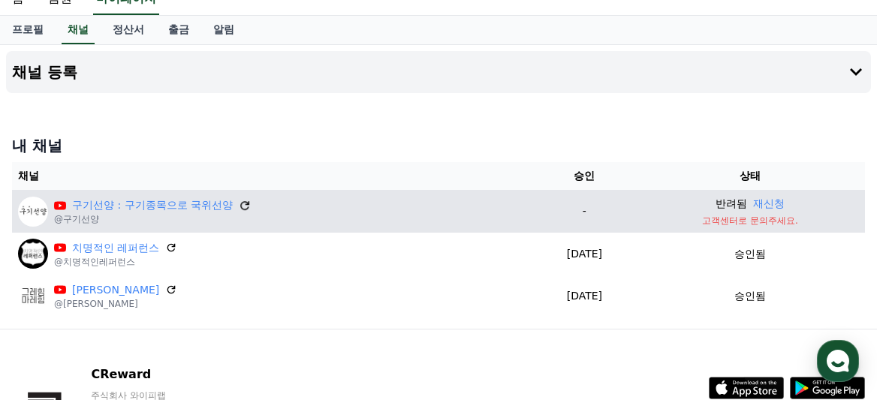
click at [238, 203] on icon at bounding box center [245, 206] width 14 height 14
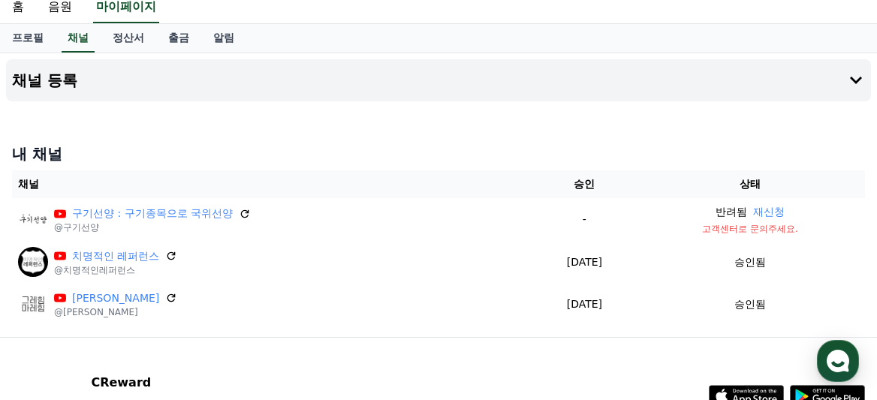
scroll to position [0, 0]
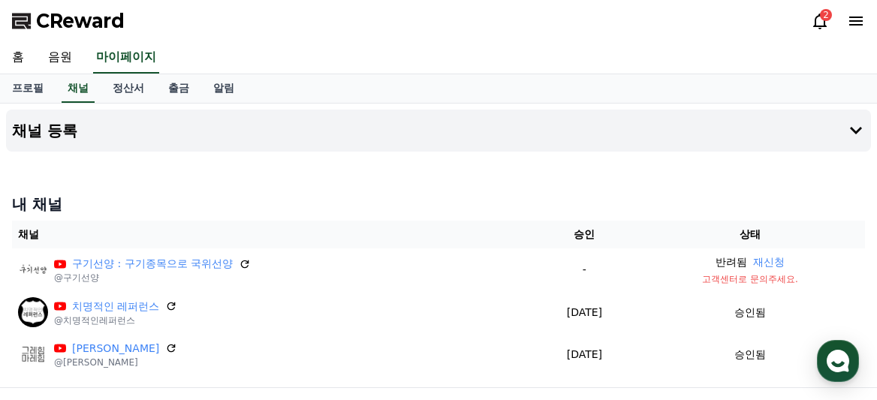
click at [816, 21] on icon at bounding box center [820, 21] width 18 height 18
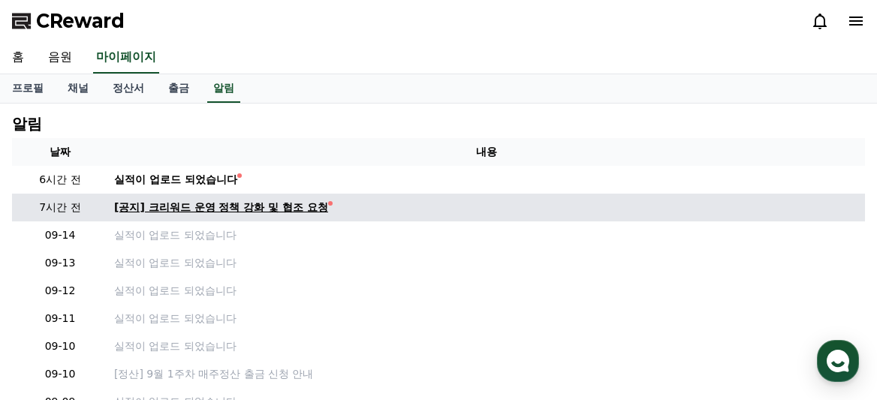
click at [256, 207] on div "[공지] 크리워드 운영 정책 강화 및 협조 요청" at bounding box center [221, 208] width 214 height 16
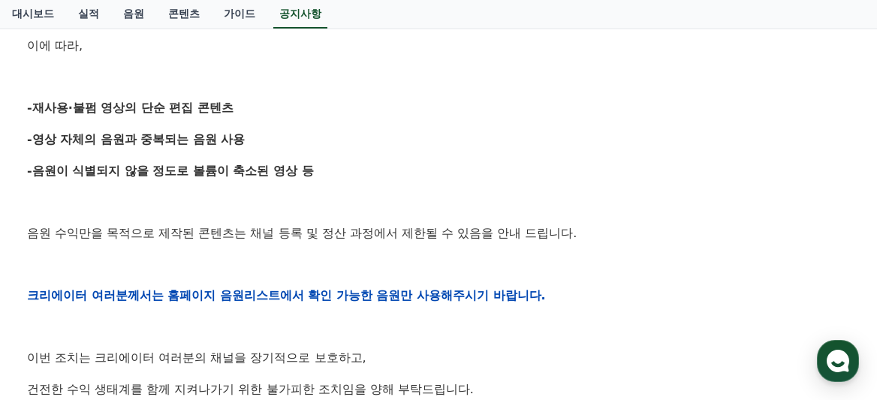
scroll to position [478, 0]
